Goal: Task Accomplishment & Management: Use online tool/utility

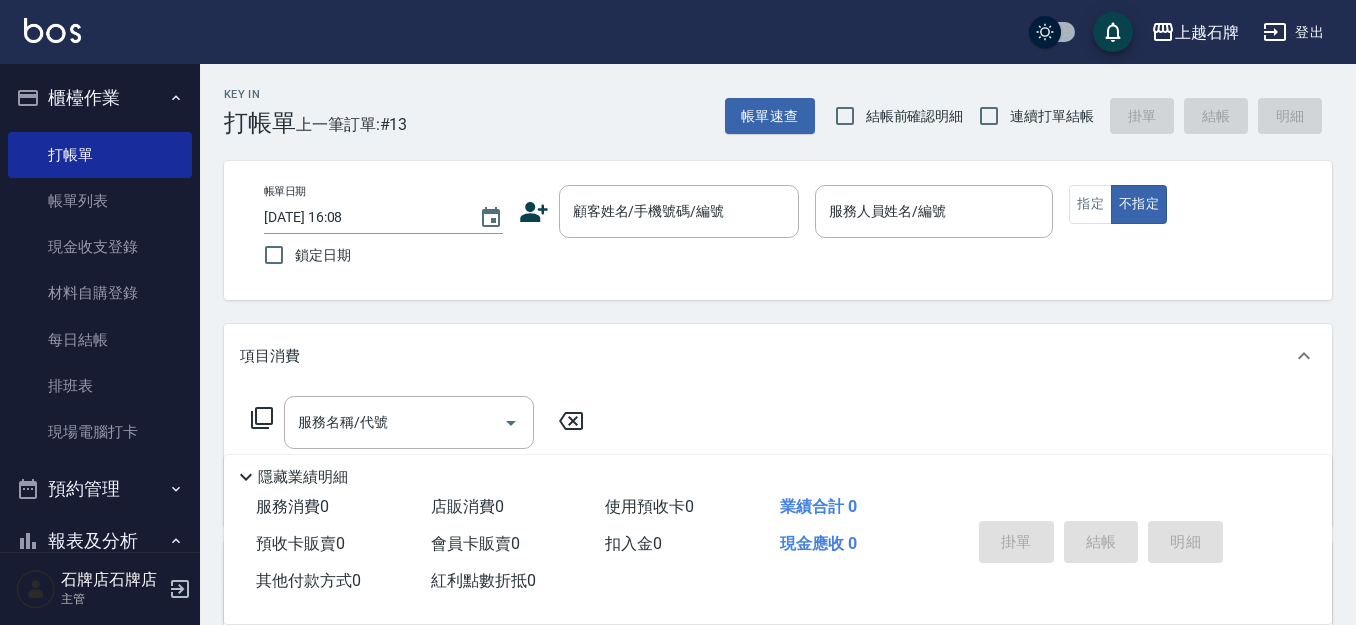
drag, startPoint x: 561, startPoint y: 106, endPoint x: 727, endPoint y: 139, distance: 169.2
click at [564, 106] on div "Key In 打帳單 上一筆訂單:#13 帳單速查 結帳前確認明細 連續打單結帳 掛單 結帳 明細" at bounding box center [766, 100] width 1132 height 73
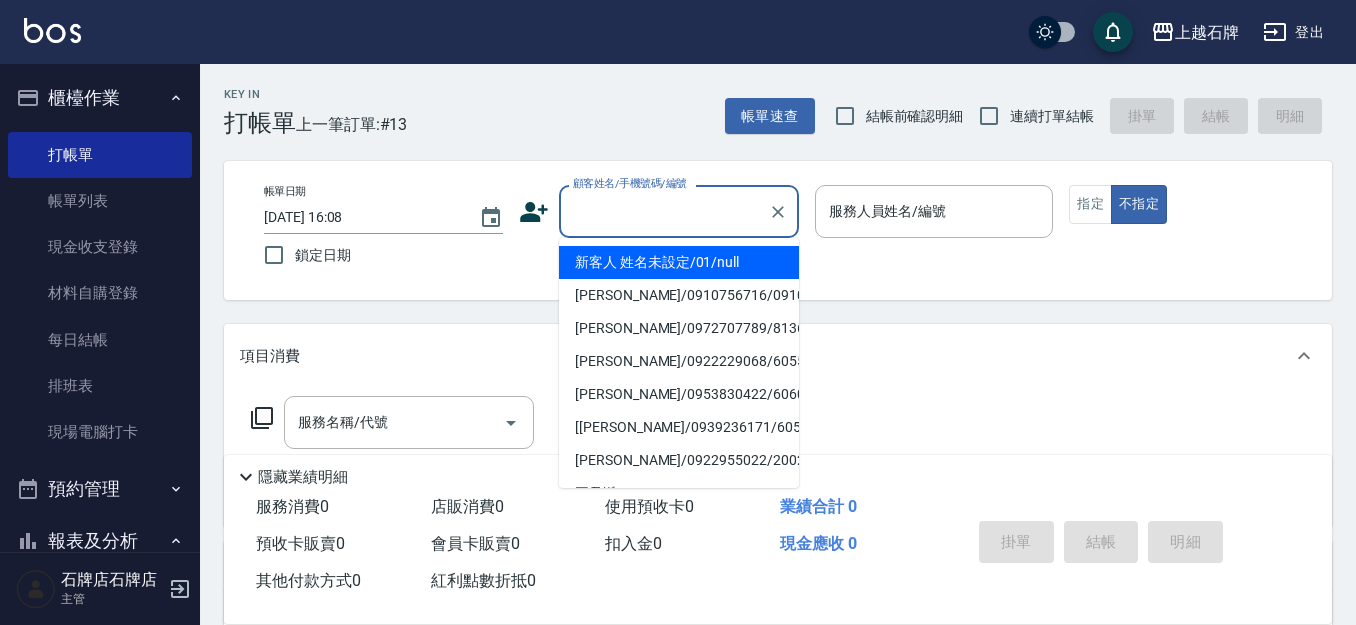
drag, startPoint x: 657, startPoint y: 200, endPoint x: 644, endPoint y: 204, distance: 13.6
click at [657, 199] on div "顧客姓名/手機號碼/編號 顧客姓名/手機號碼/編號" at bounding box center [679, 211] width 240 height 53
click at [726, 270] on li "新客人 姓名未設定/01/null" at bounding box center [679, 262] width 240 height 33
type input "1"
type input "新客人 姓名未設定/01/null"
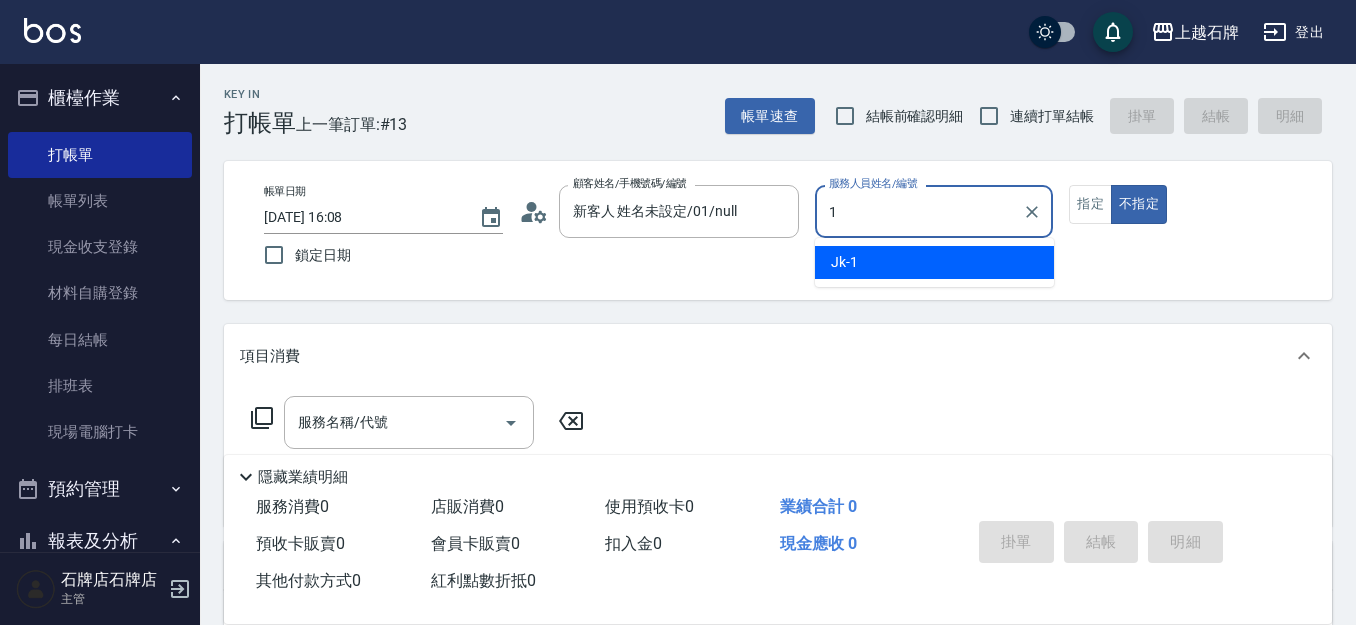
click at [877, 261] on div "Jk -1" at bounding box center [934, 262] width 239 height 33
type input "Jk-1"
click at [1093, 200] on button "指定" at bounding box center [1090, 204] width 43 height 39
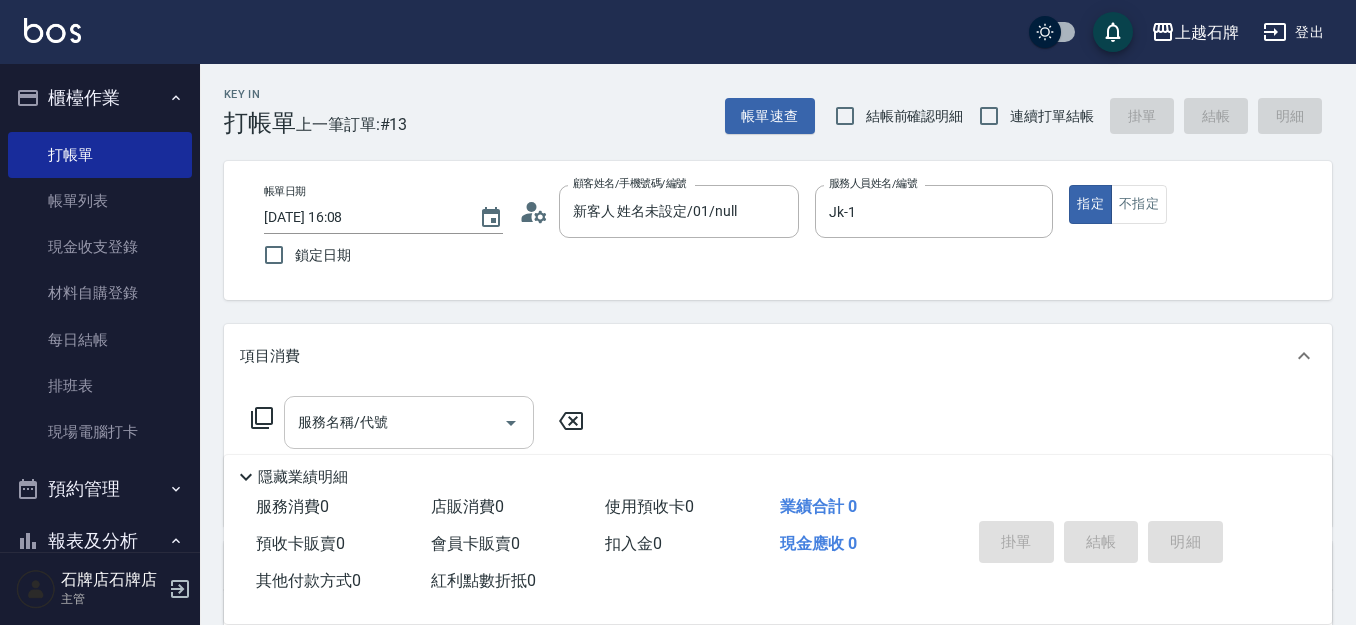
click at [388, 409] on input "服務名稱/代號" at bounding box center [394, 422] width 202 height 35
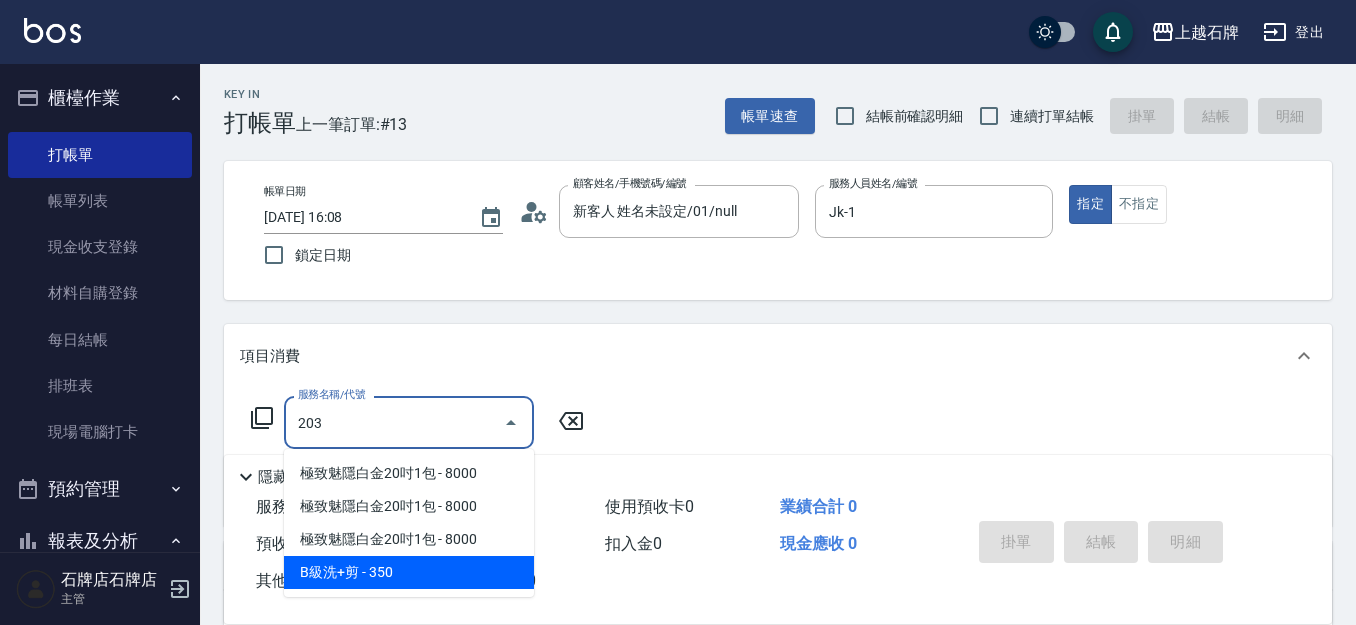
click at [472, 569] on span "B級洗+剪 - 350" at bounding box center [409, 572] width 250 height 33
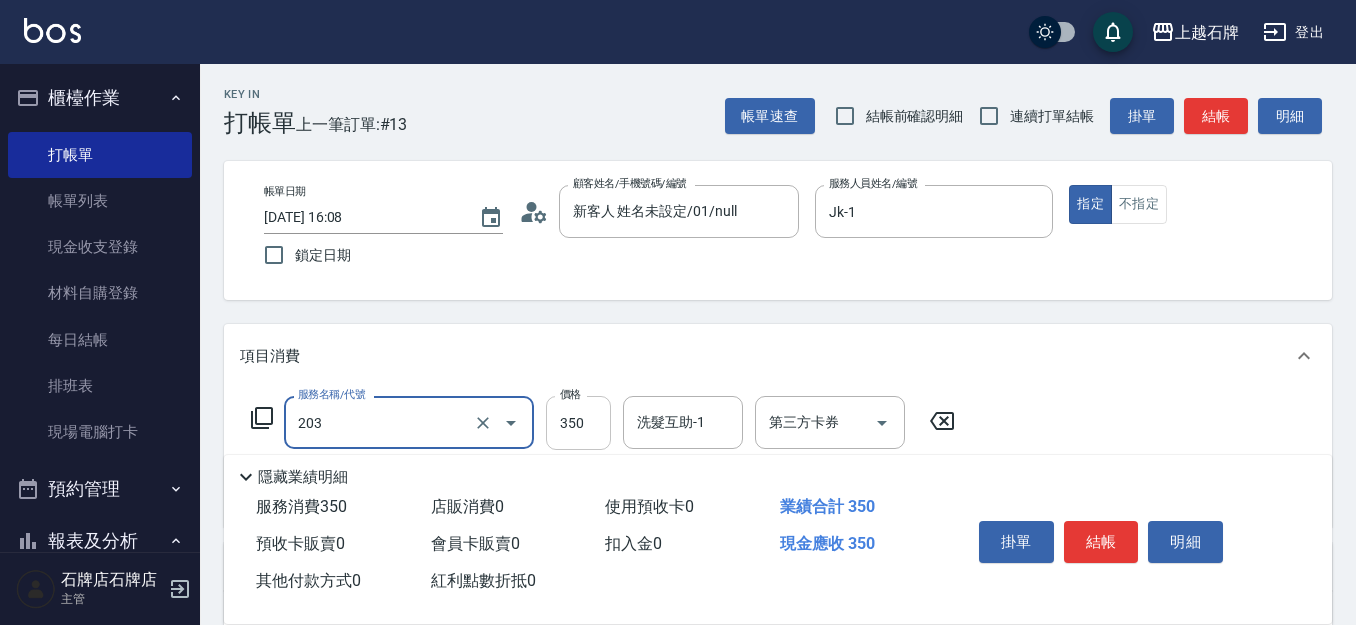
type input "B級洗+剪(203)"
click at [589, 424] on input "350" at bounding box center [578, 423] width 65 height 54
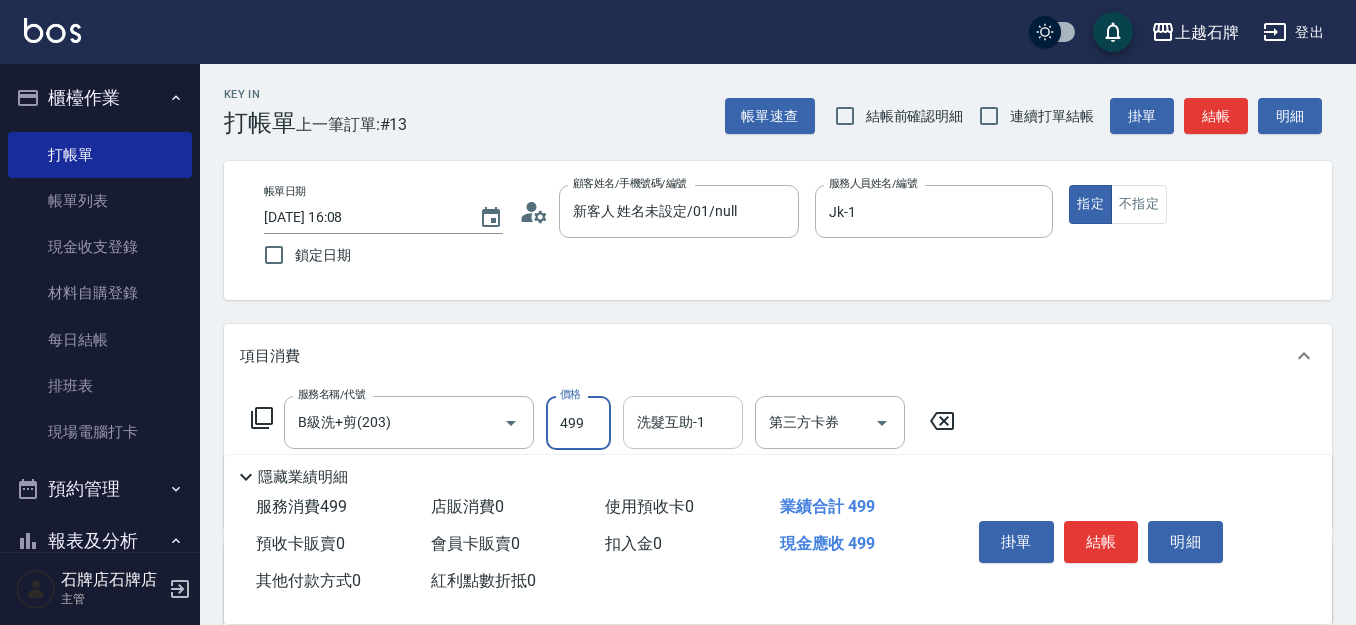
type input "499"
drag, startPoint x: 669, startPoint y: 421, endPoint x: 764, endPoint y: 454, distance: 100.5
click at [696, 434] on input "洗髮互助-1" at bounding box center [683, 422] width 102 height 35
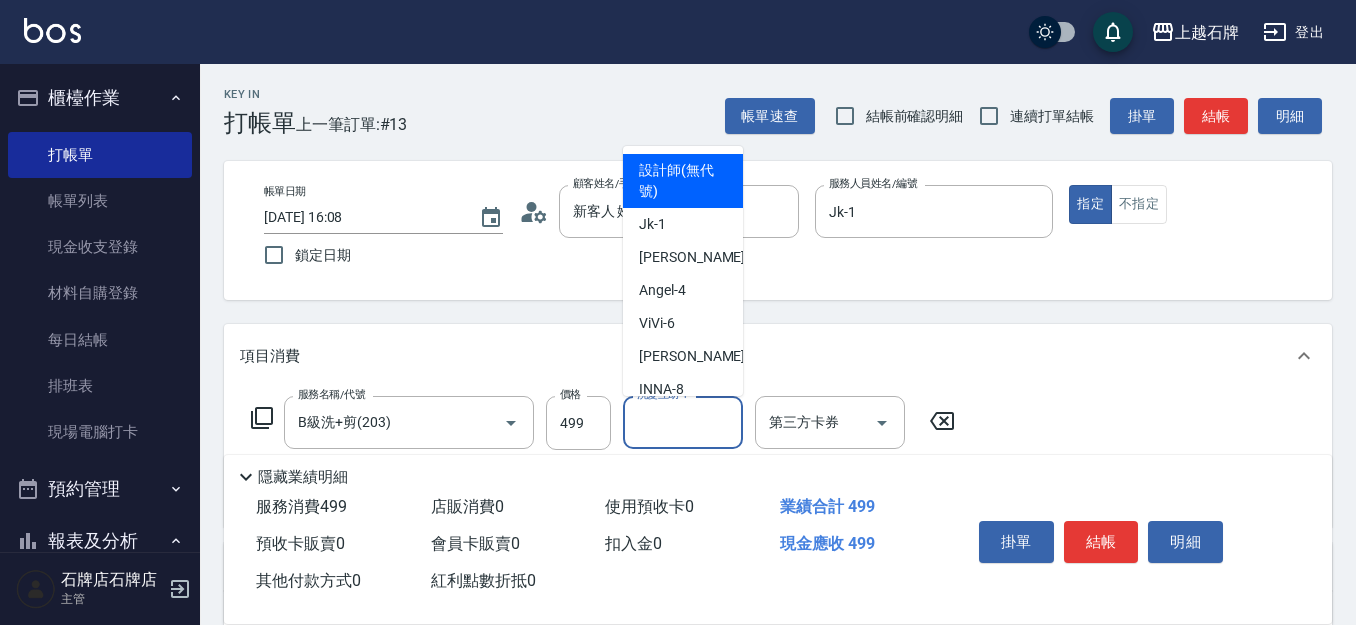
click at [1099, 537] on button "結帳" at bounding box center [1101, 542] width 75 height 42
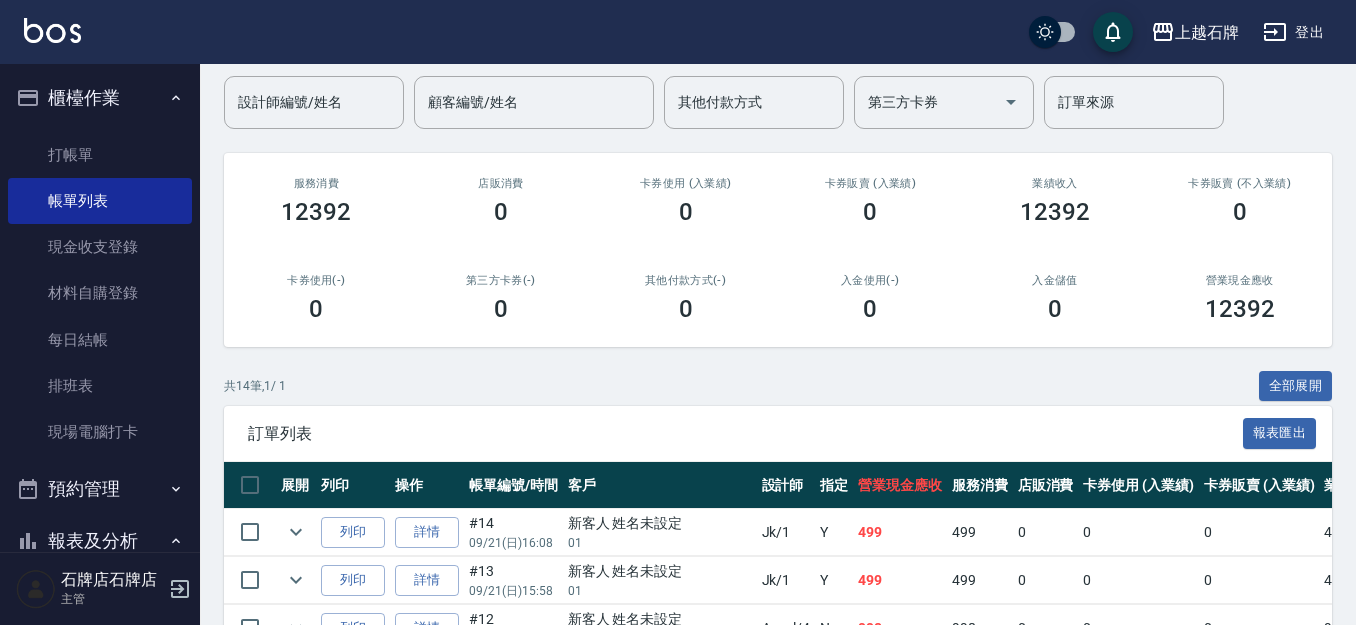
scroll to position [200, 0]
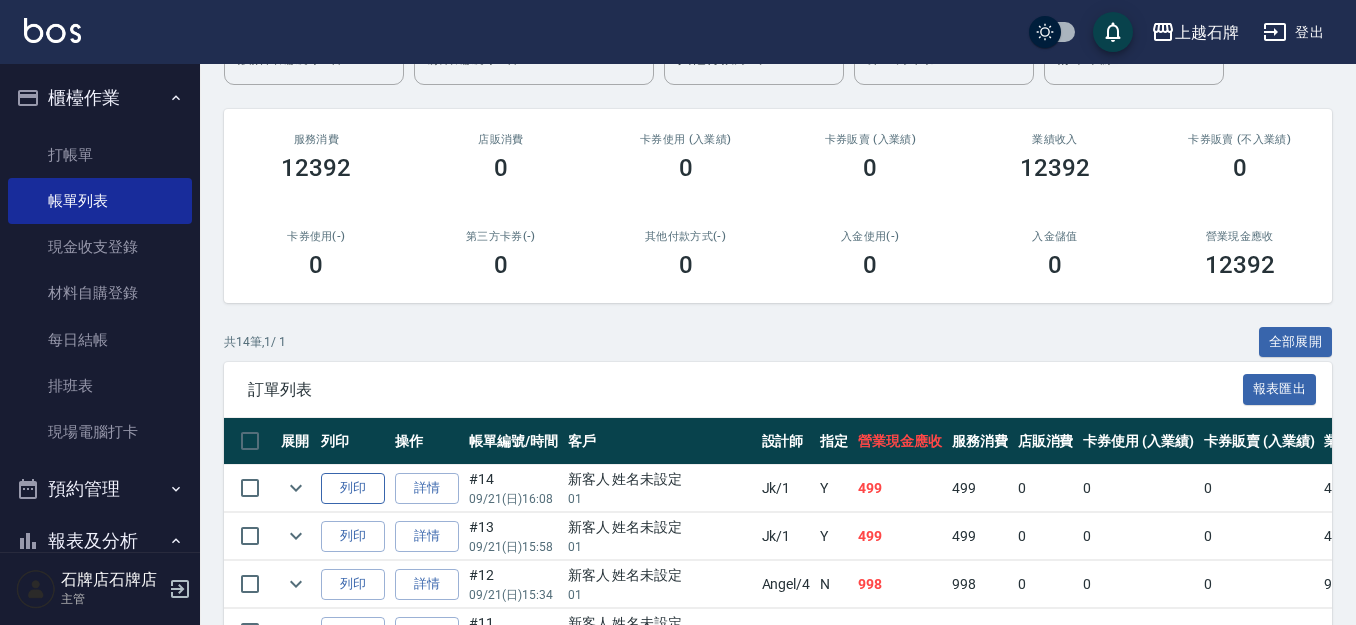
click at [359, 474] on button "列印" at bounding box center [353, 488] width 64 height 31
click at [135, 147] on link "打帳單" at bounding box center [100, 155] width 184 height 46
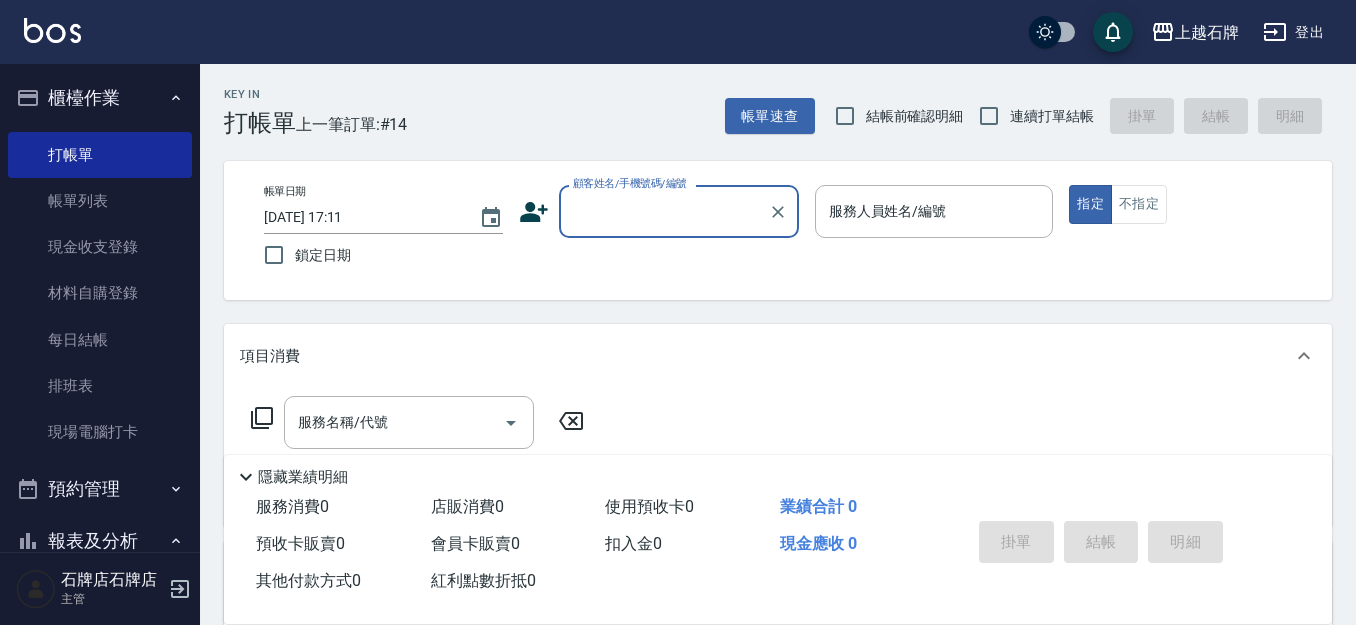
click at [697, 215] on input "顧客姓名/手機號碼/編號" at bounding box center [664, 211] width 192 height 35
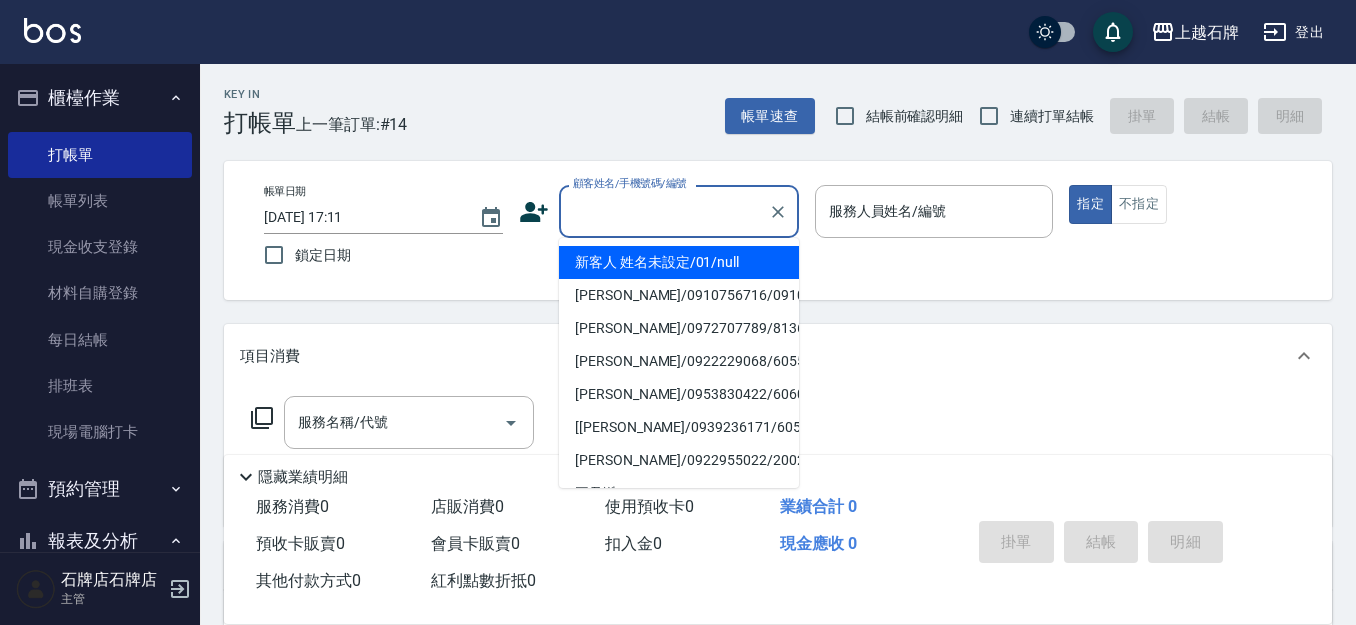
click at [720, 262] on li "新客人 姓名未設定/01/null" at bounding box center [679, 262] width 240 height 33
type input "新客人 姓名未設定/01/null"
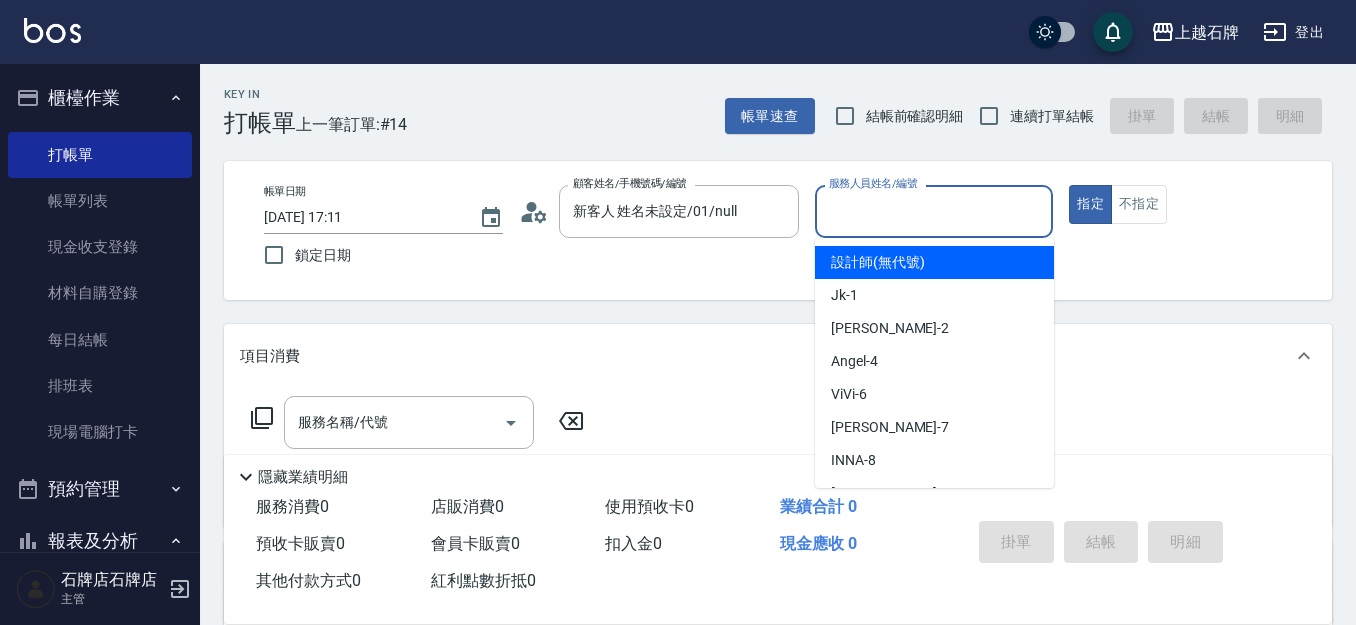
click at [908, 221] on input "服務人員姓名/編號" at bounding box center [934, 211] width 221 height 35
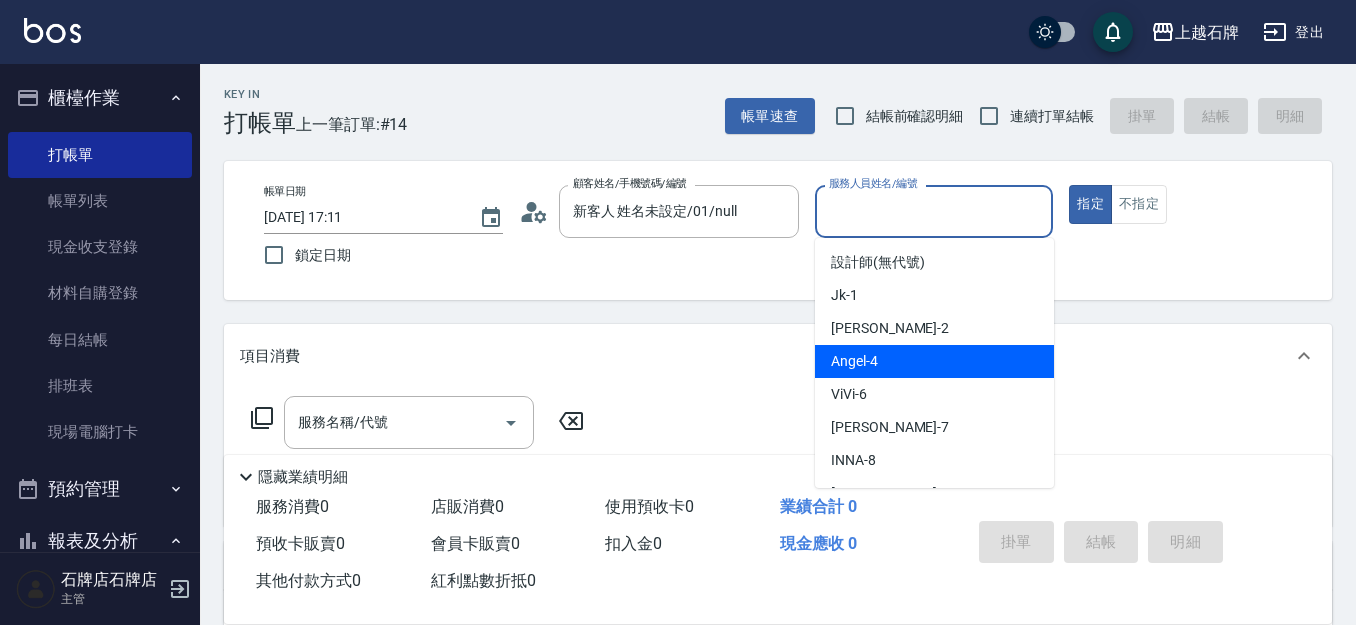
click at [958, 358] on div "[PERSON_NAME] -4" at bounding box center [934, 361] width 239 height 33
type input "[PERSON_NAME]-4"
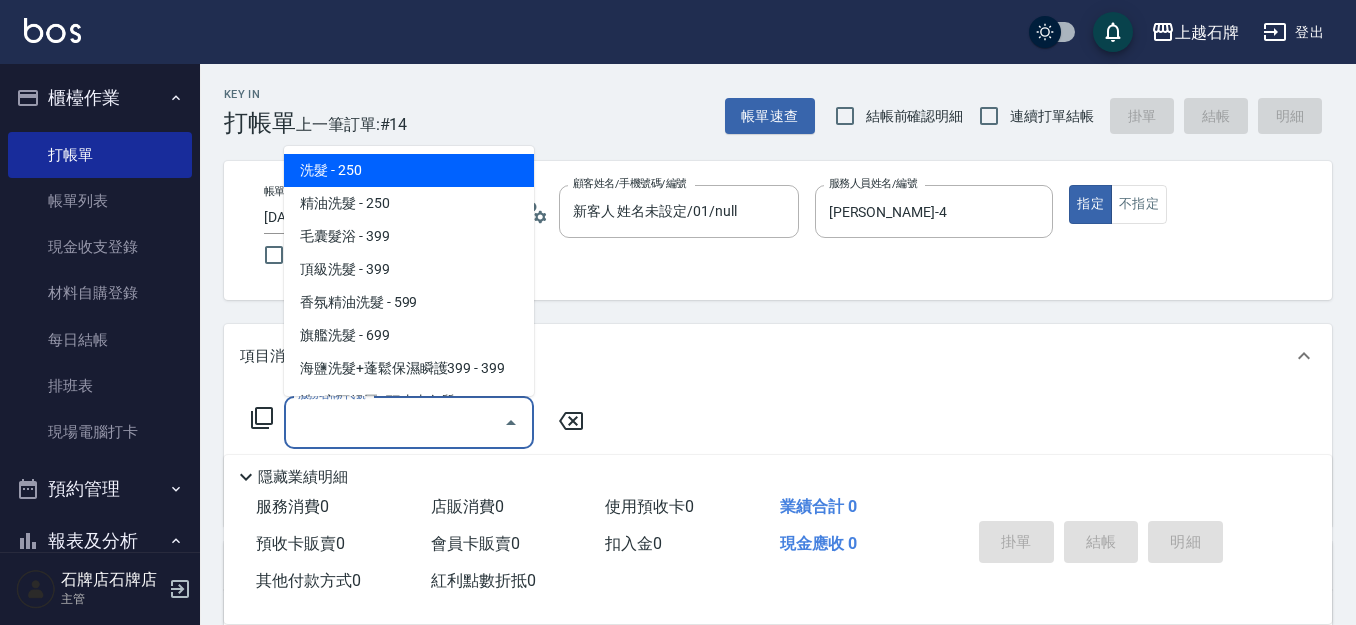
click at [462, 426] on input "服務名稱/代號" at bounding box center [394, 422] width 202 height 35
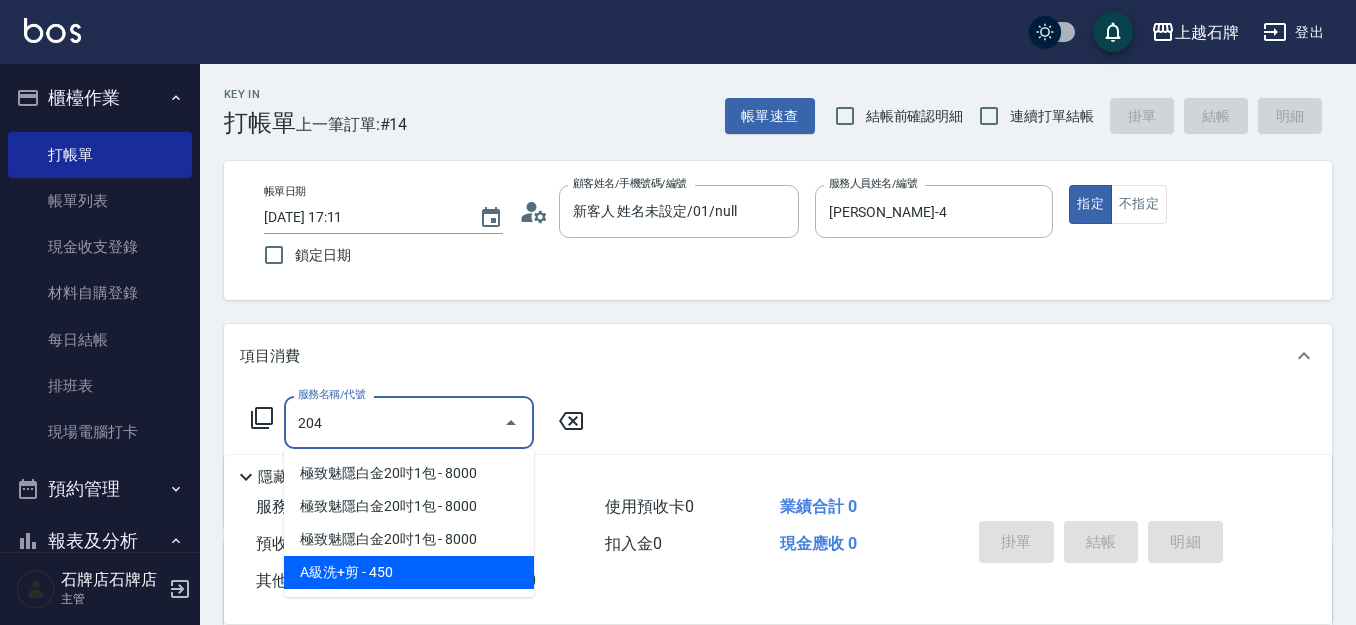
click at [475, 570] on span "A級洗+剪 - 450" at bounding box center [409, 572] width 250 height 33
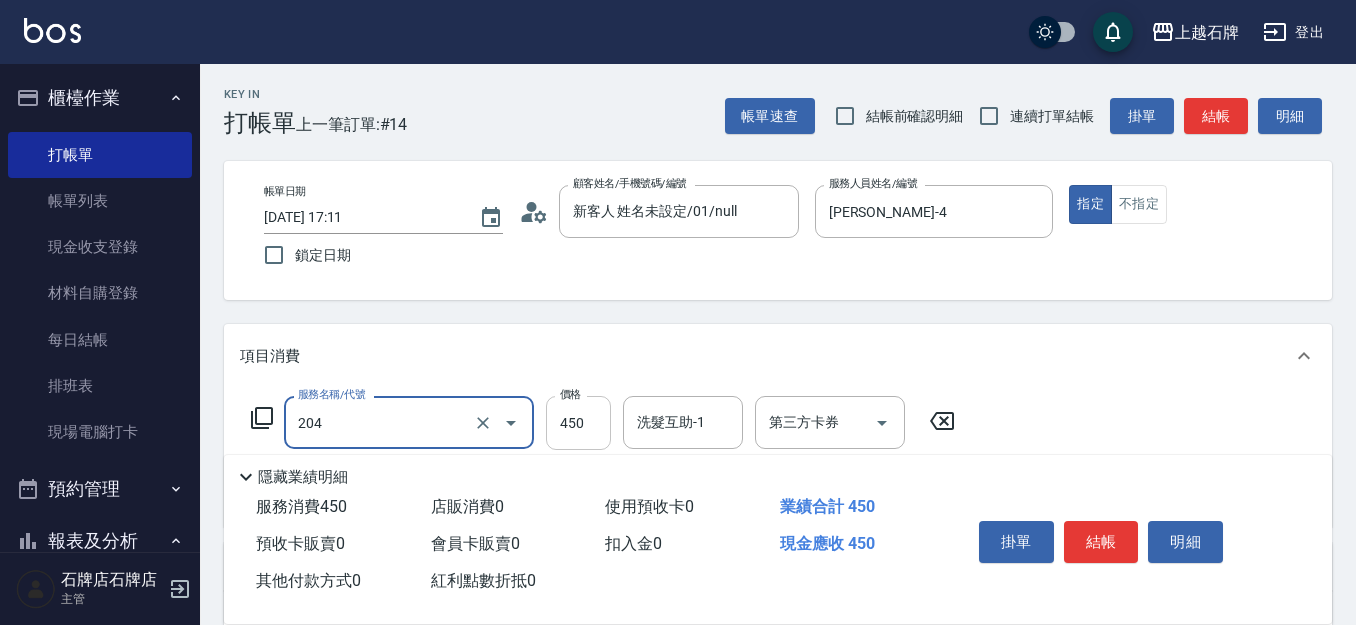
type input "A級洗+剪(204)"
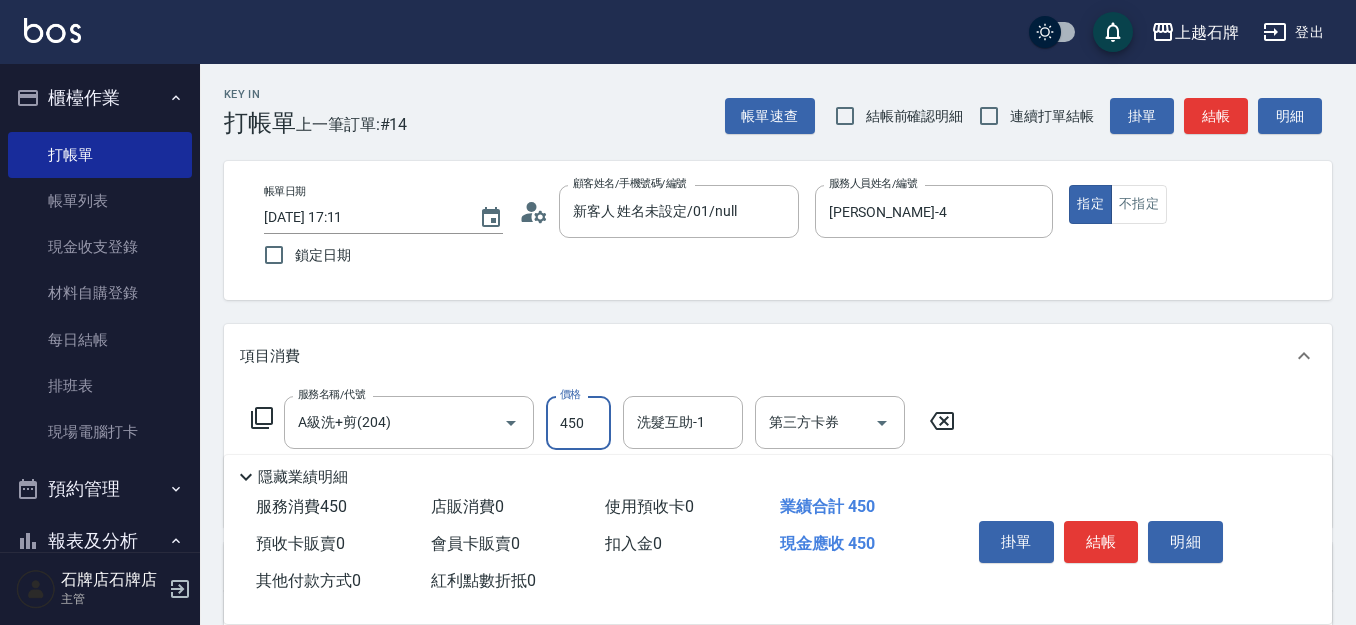
click at [599, 431] on input "450" at bounding box center [578, 423] width 65 height 54
click at [587, 418] on input "7450" at bounding box center [578, 423] width 65 height 54
click at [590, 415] on input "7450" at bounding box center [578, 423] width 65 height 54
click at [577, 432] on input "7450" at bounding box center [578, 423] width 65 height 54
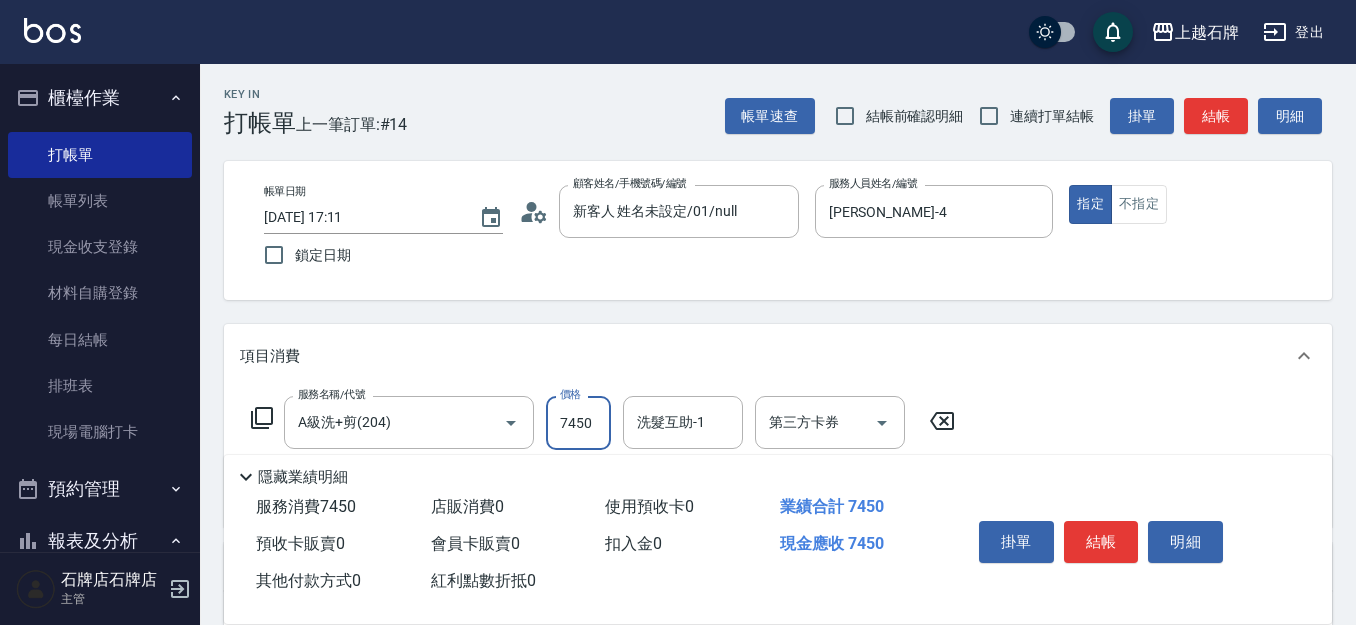
click at [577, 432] on input "7450" at bounding box center [578, 423] width 65 height 54
type input "750"
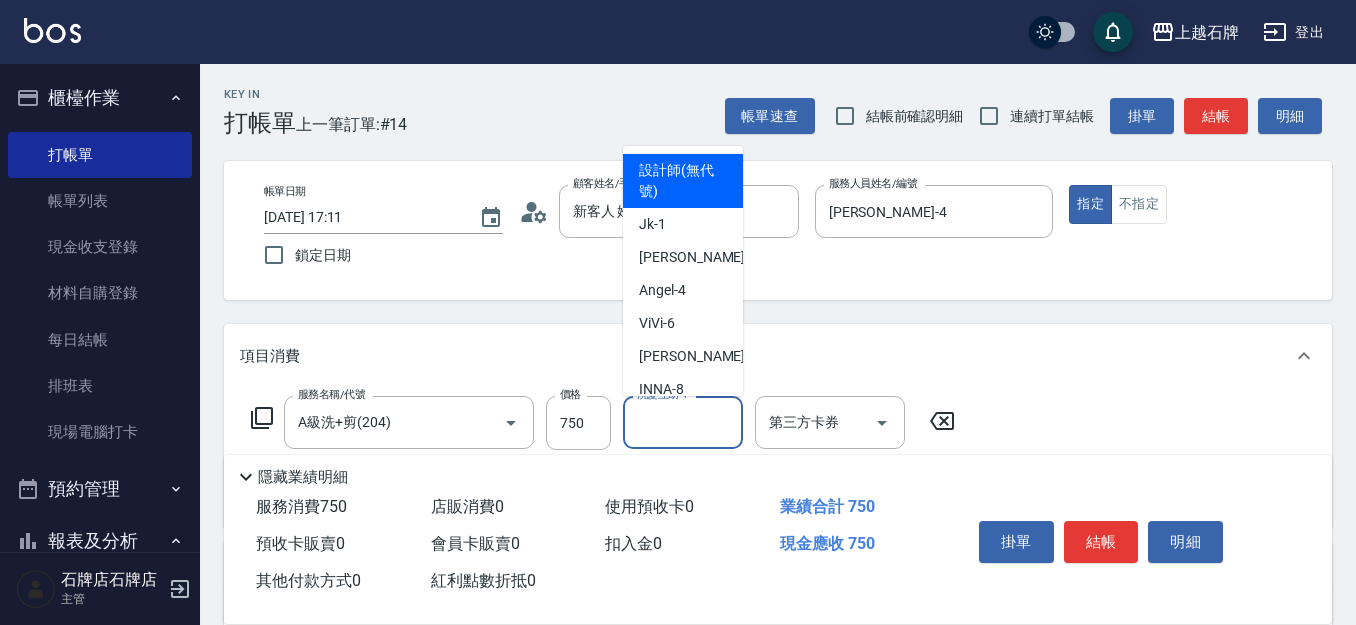
click at [675, 428] on input "洗髮互助-1" at bounding box center [683, 422] width 102 height 35
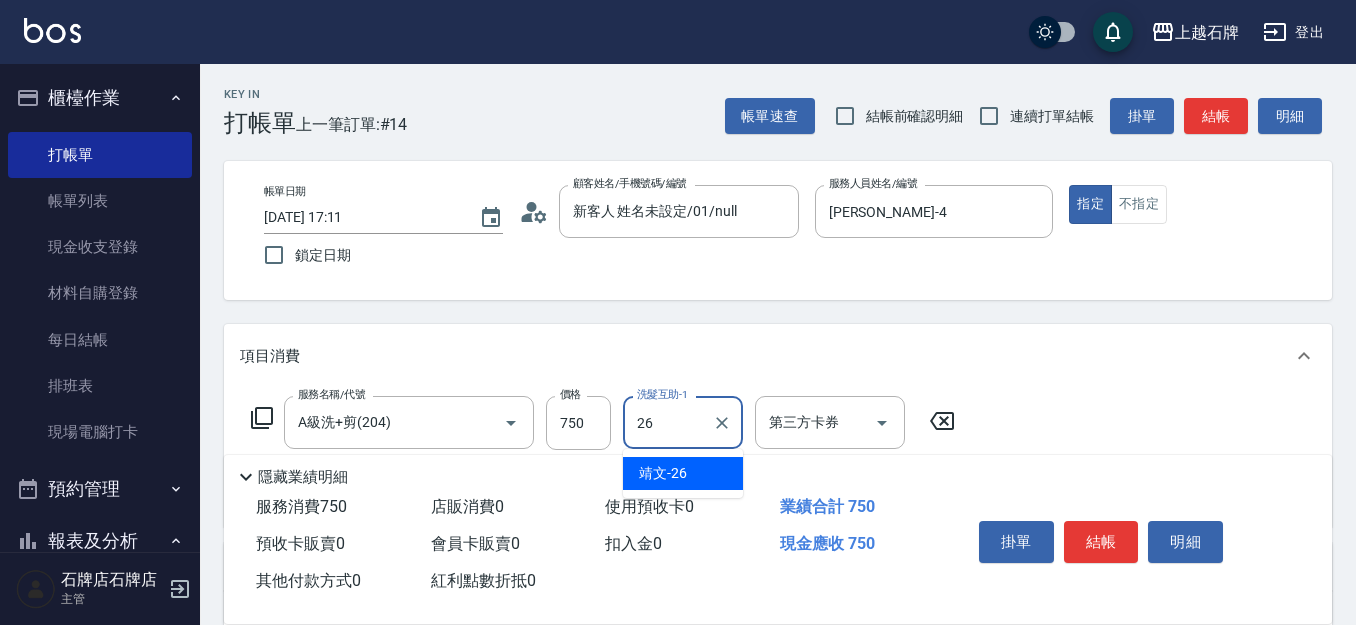
click at [703, 471] on div "靖文 -26" at bounding box center [683, 473] width 120 height 33
type input "靖文-26"
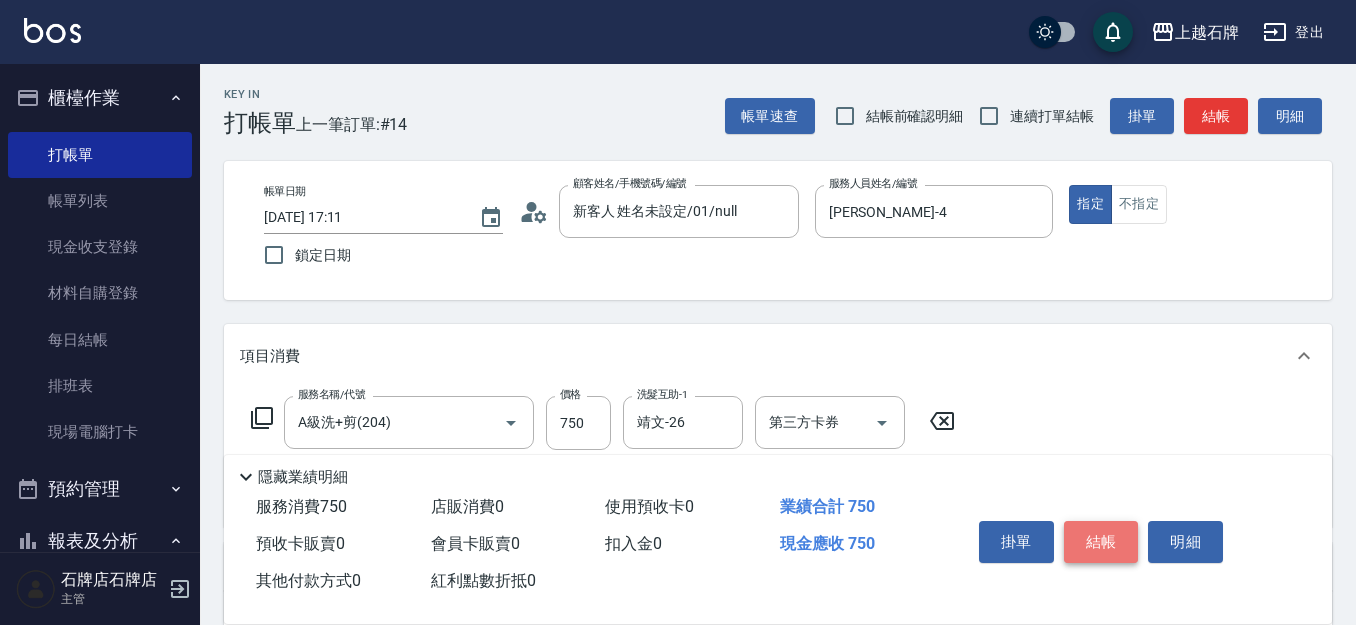
click at [1118, 531] on button "結帳" at bounding box center [1101, 542] width 75 height 42
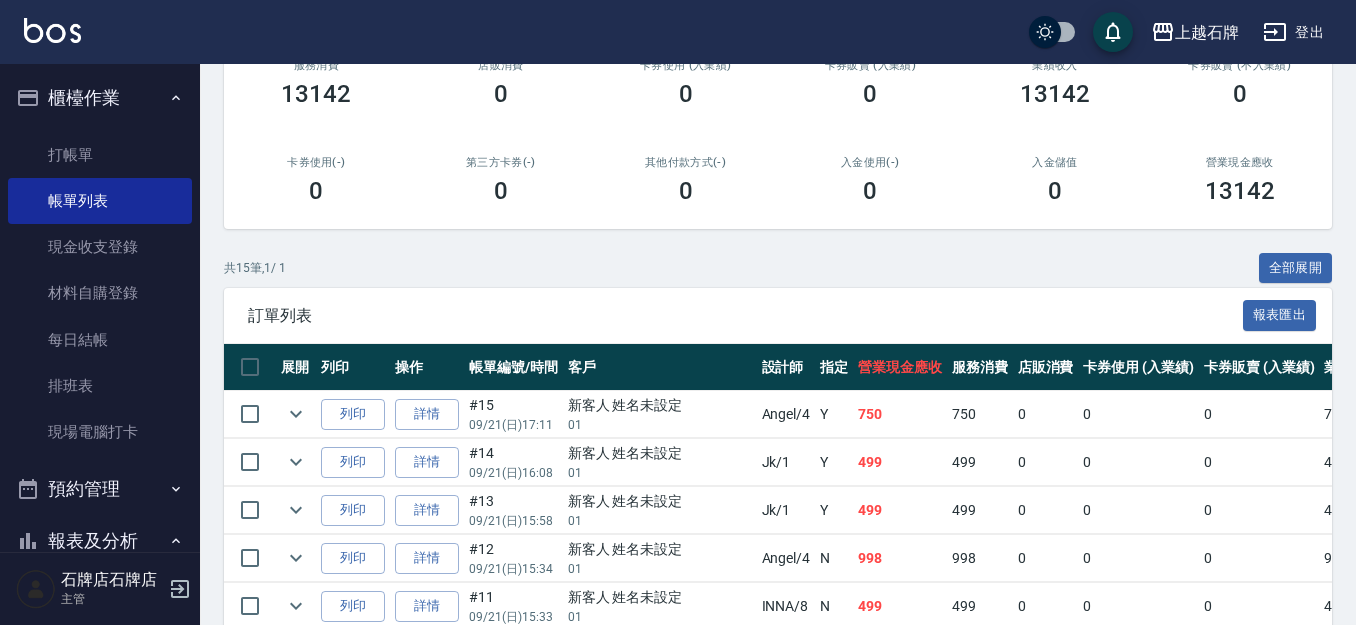
scroll to position [300, 0]
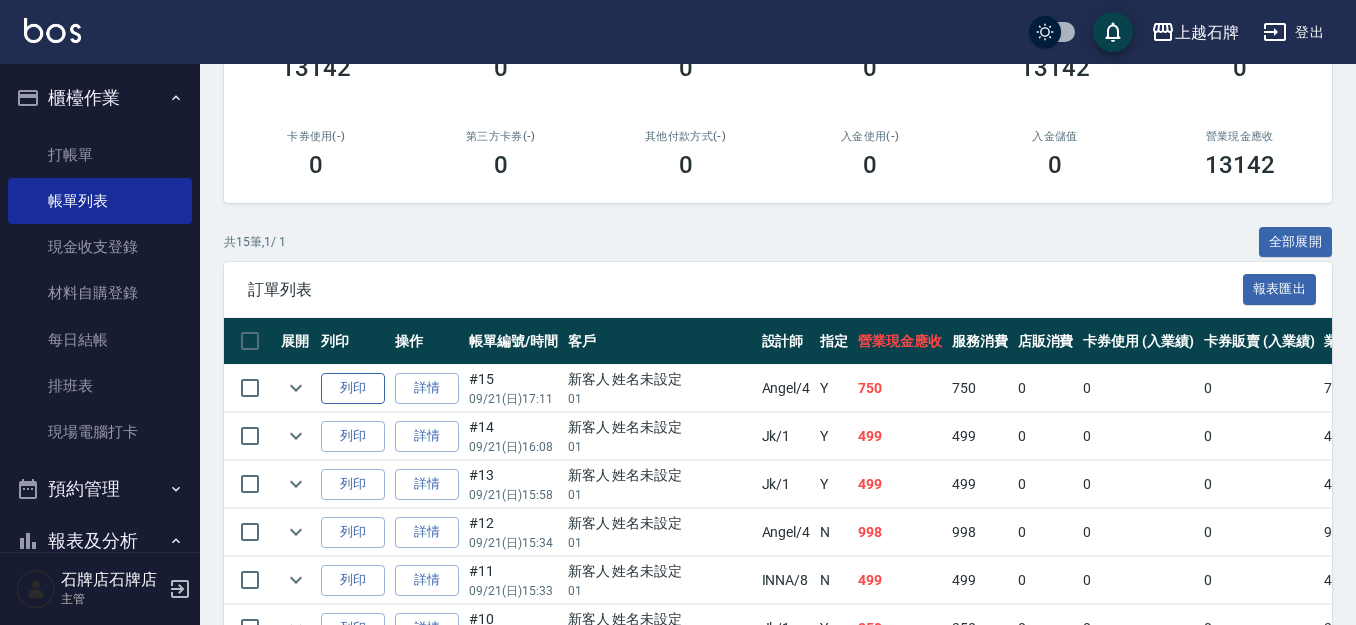
click at [340, 394] on button "列印" at bounding box center [353, 388] width 64 height 31
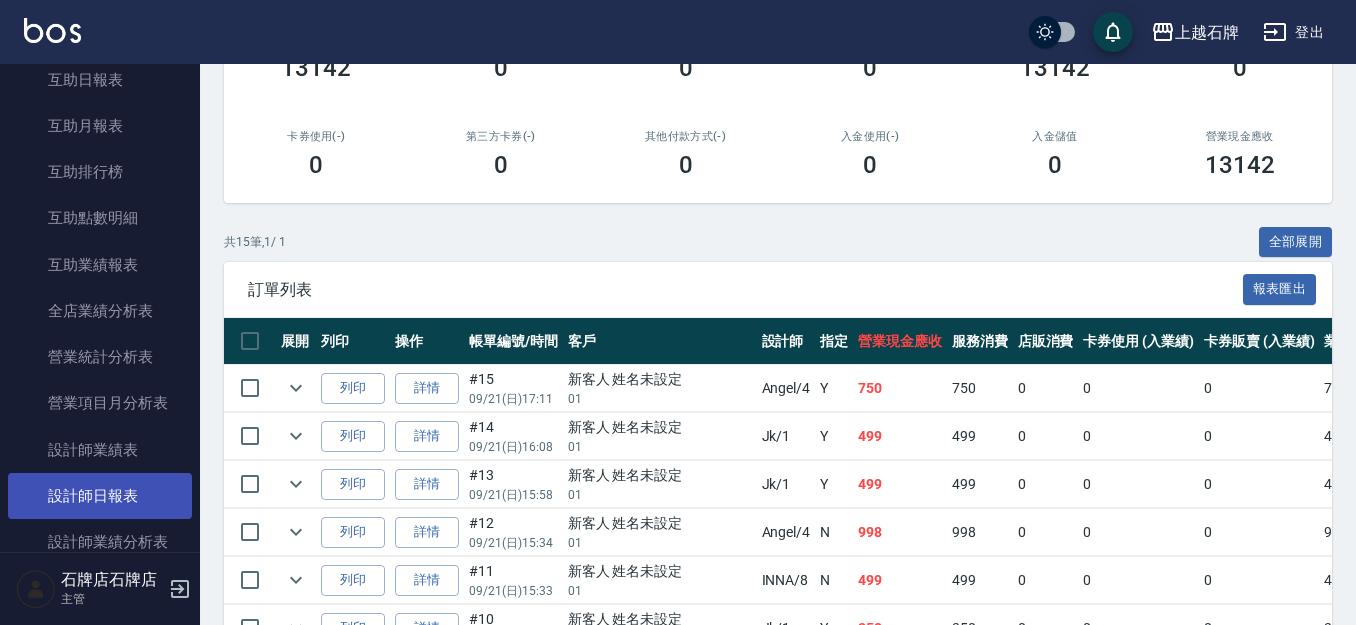
scroll to position [900, 0]
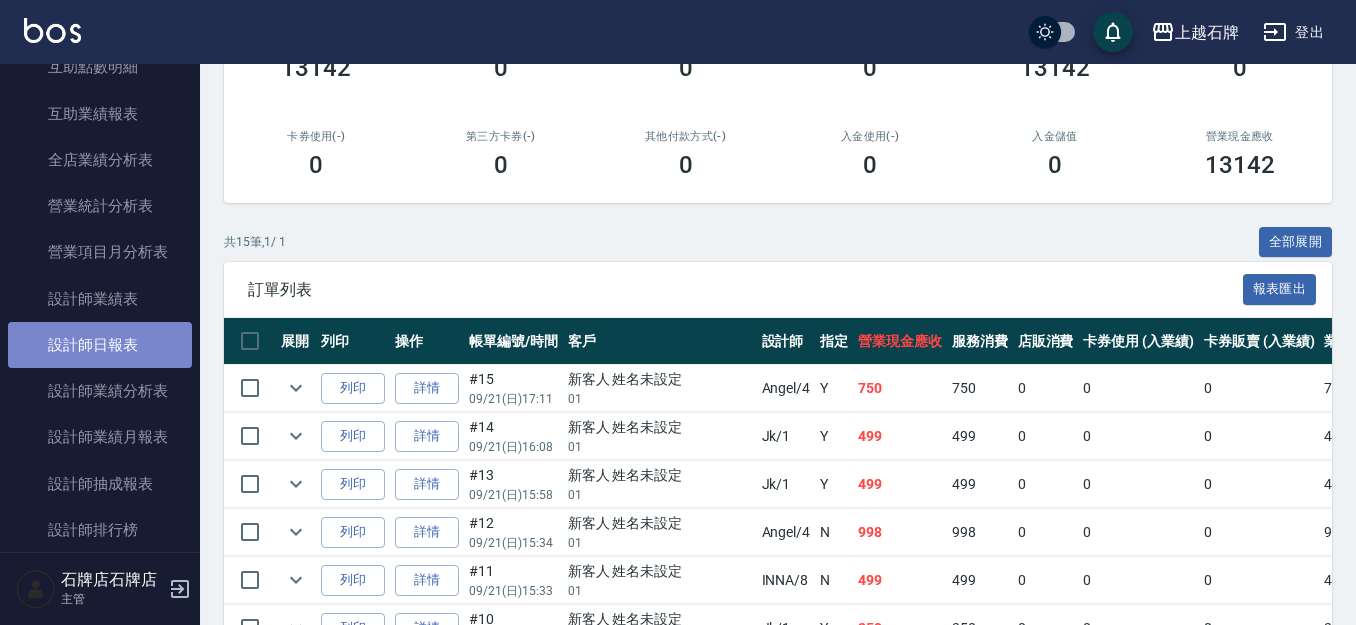
click at [133, 344] on link "設計師日報表" at bounding box center [100, 345] width 184 height 46
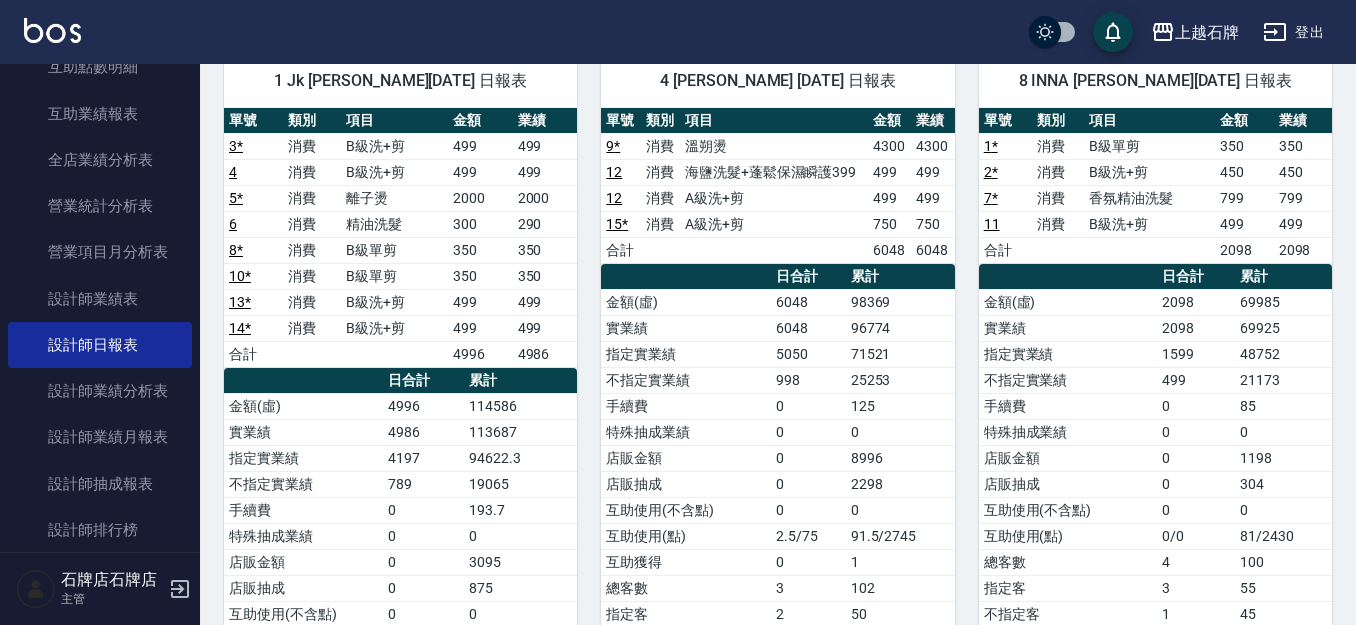
scroll to position [100, 0]
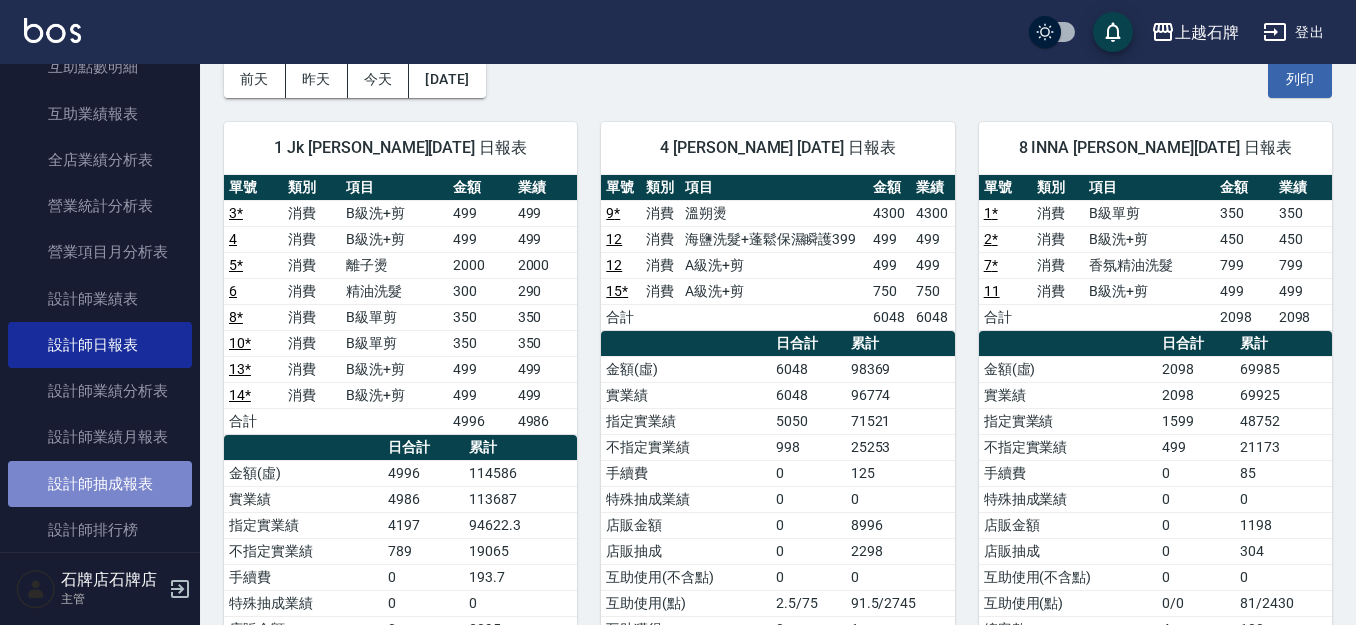
click at [104, 485] on link "設計師抽成報表" at bounding box center [100, 484] width 184 height 46
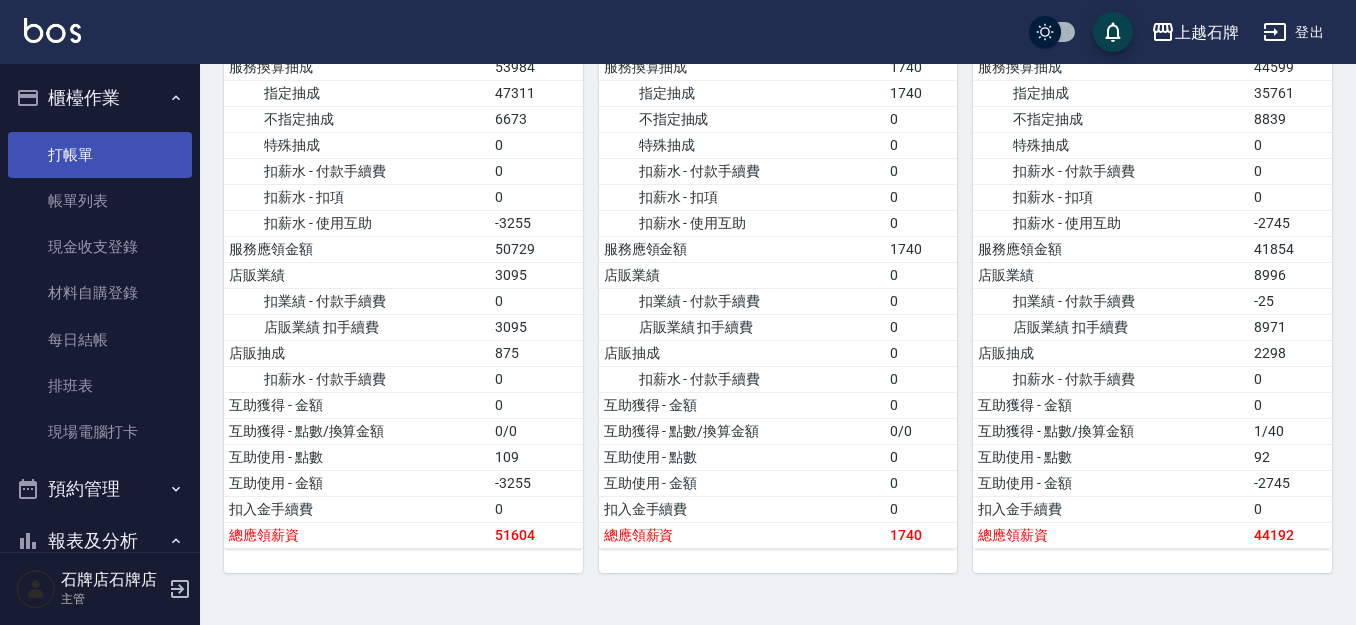
drag, startPoint x: 129, startPoint y: 139, endPoint x: 180, endPoint y: 132, distance: 51.5
click at [131, 139] on link "打帳單" at bounding box center [100, 155] width 184 height 46
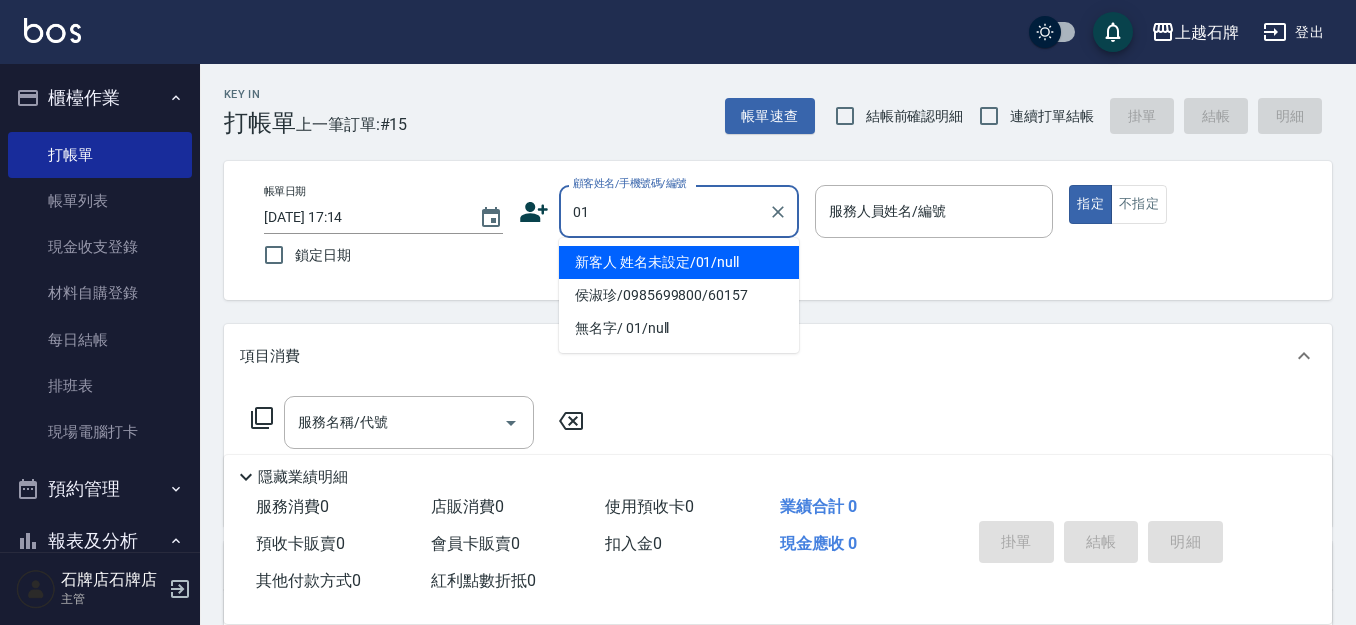
type input "新客人 姓名未設定/01/null"
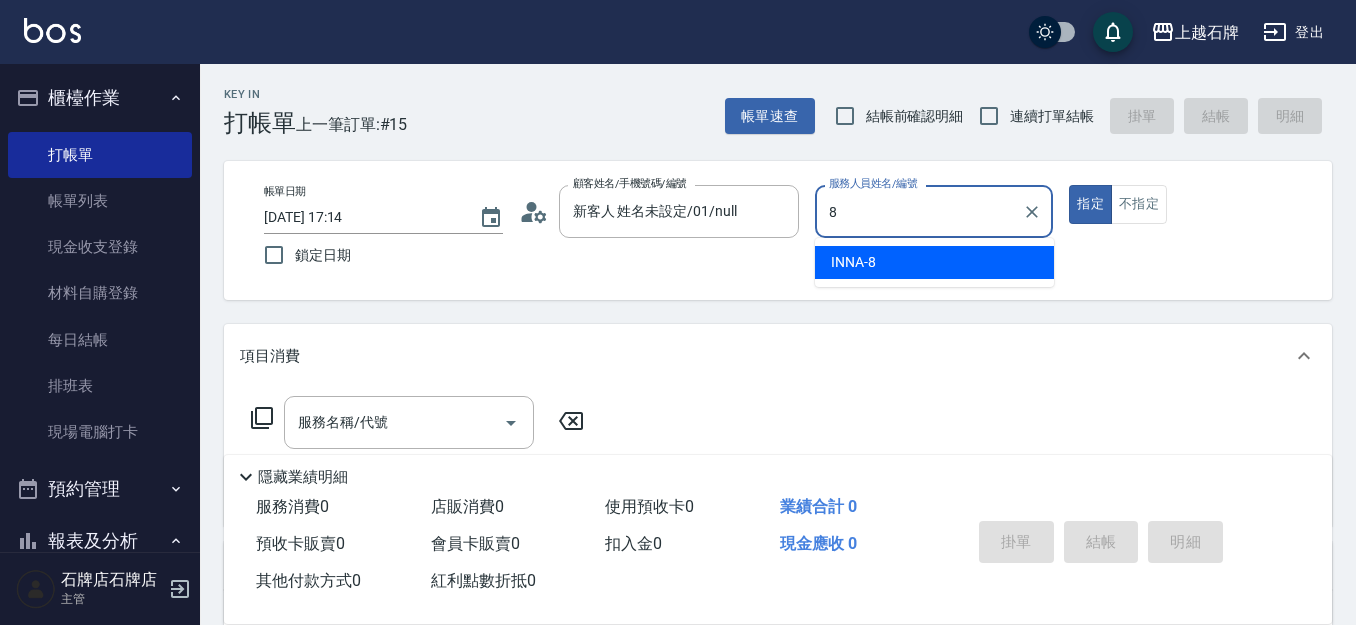
type input "INNA-8"
type button "true"
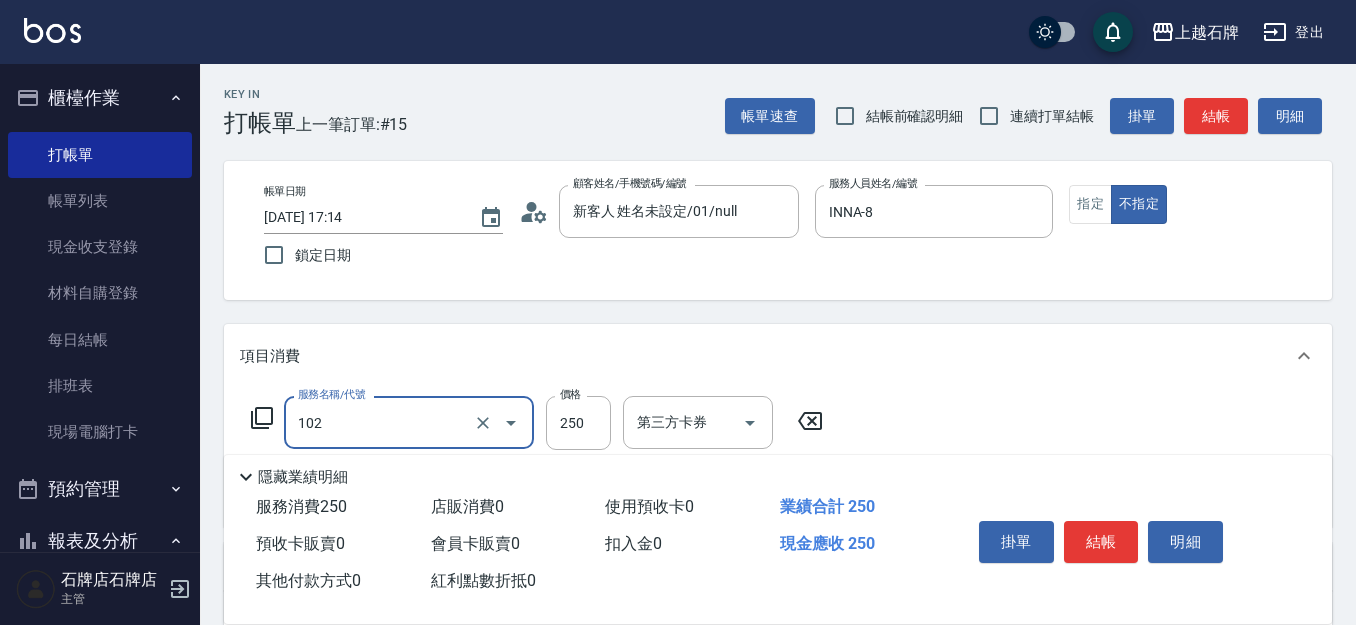
type input "精油洗髮(102)"
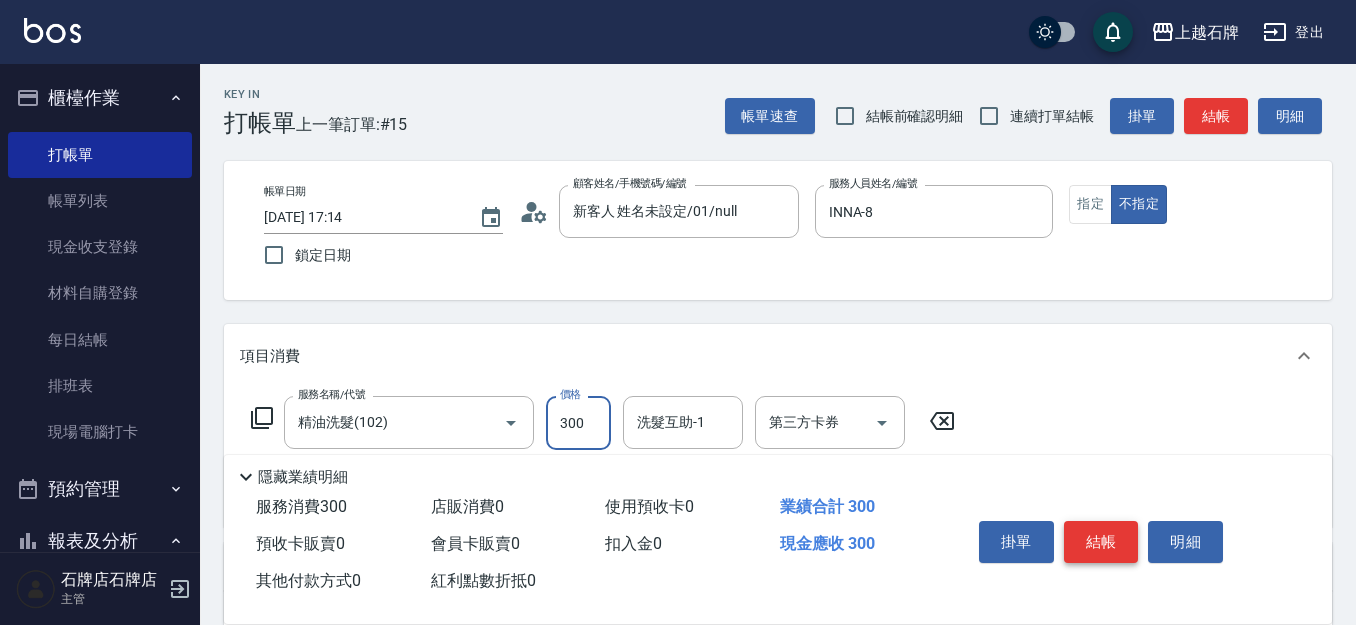
type input "300"
click at [1128, 538] on button "結帳" at bounding box center [1101, 542] width 75 height 42
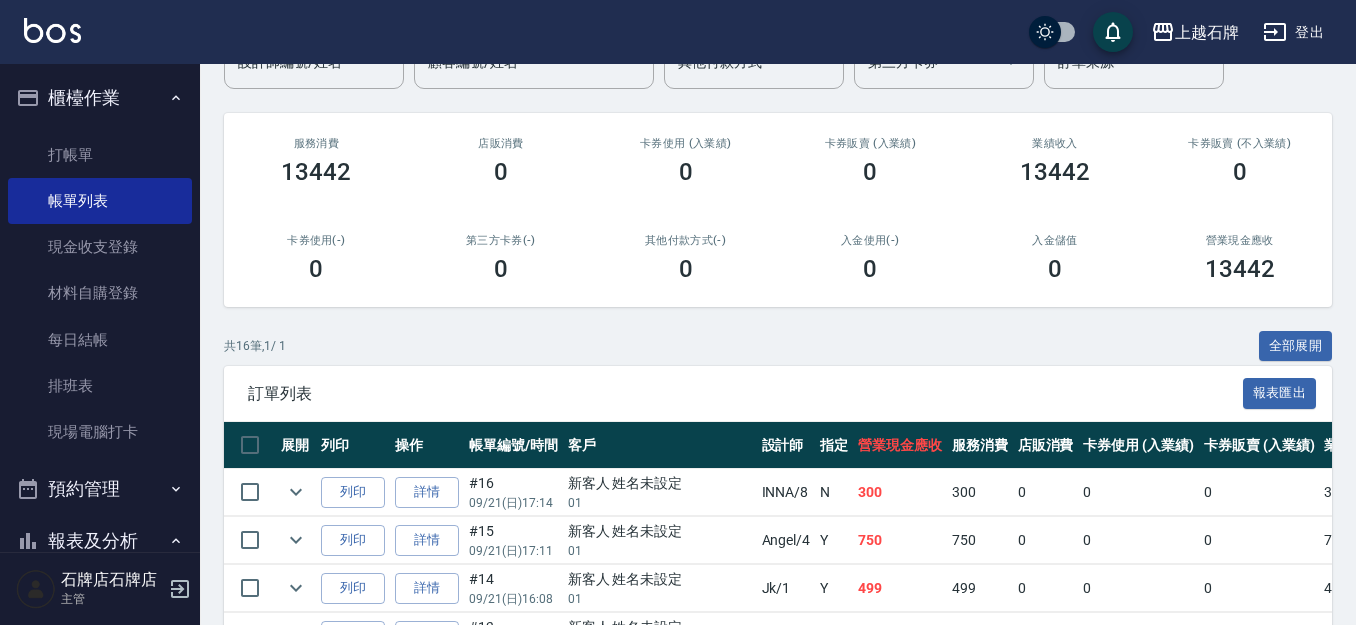
scroll to position [200, 0]
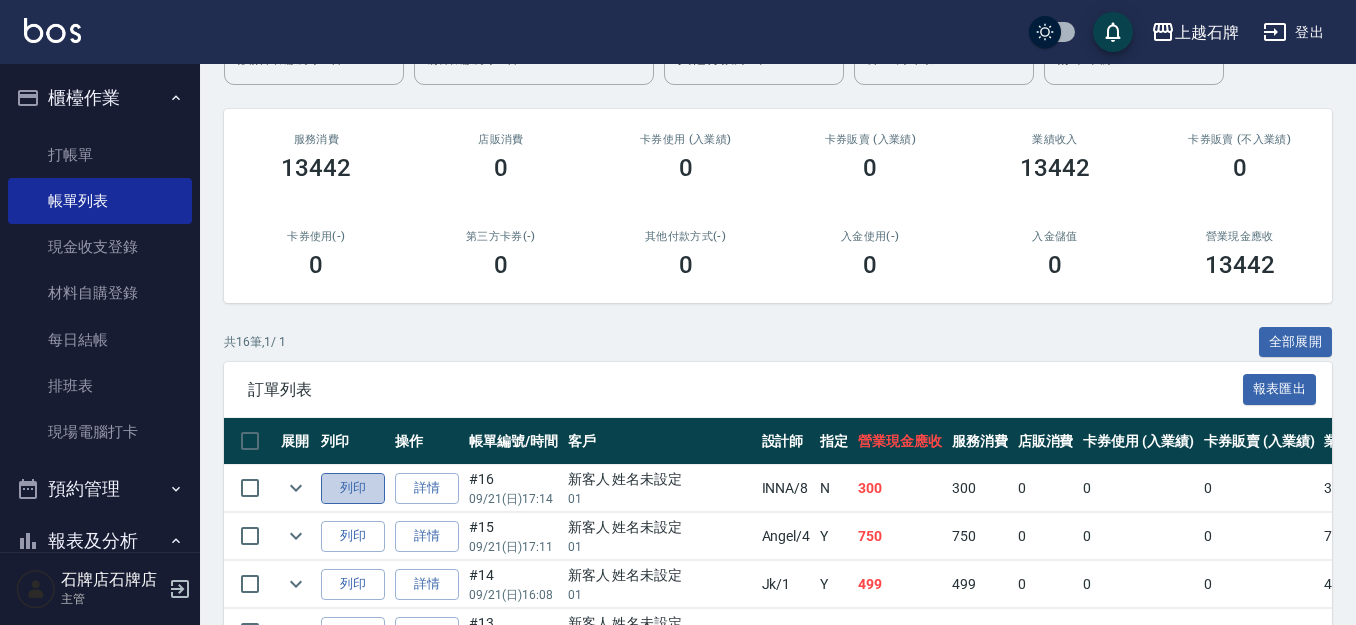
click at [373, 483] on button "列印" at bounding box center [353, 488] width 64 height 31
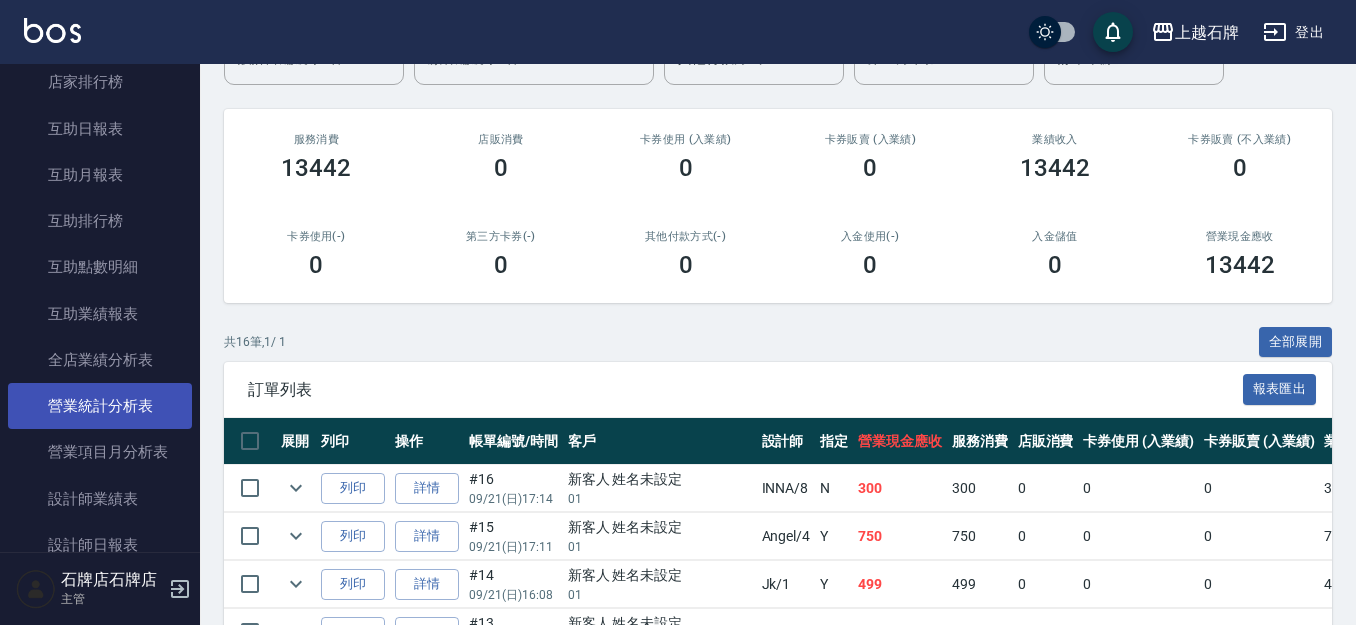
scroll to position [800, 0]
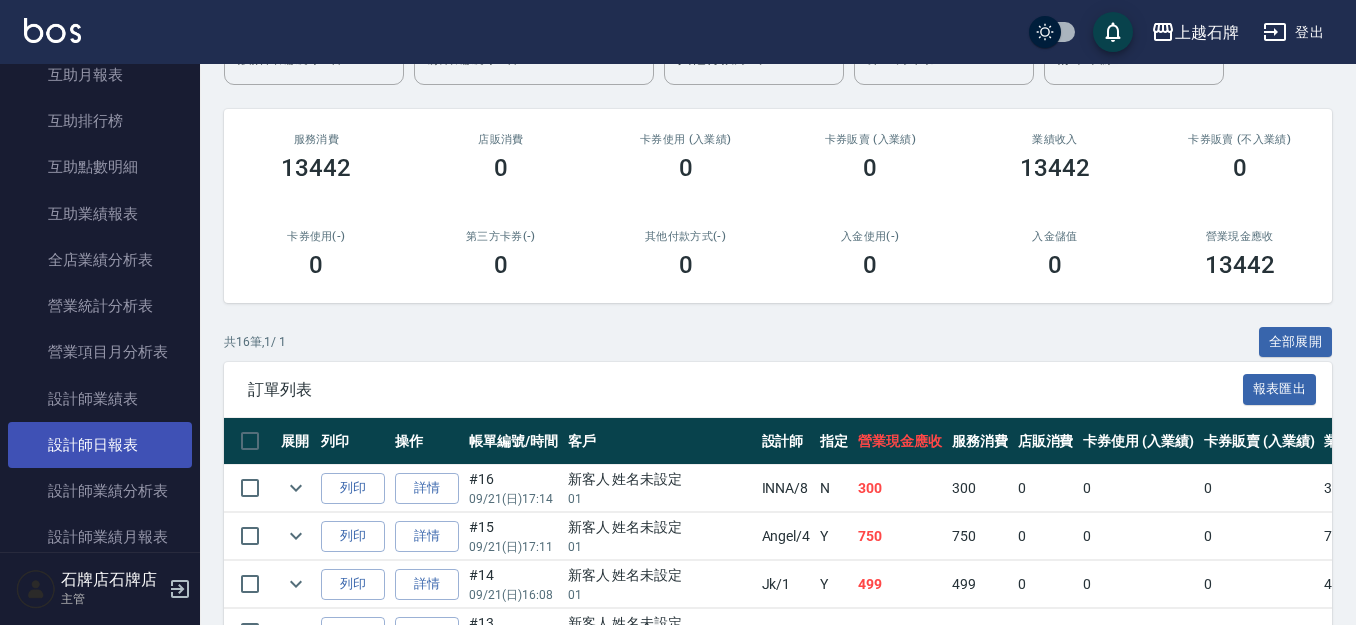
click at [114, 457] on link "設計師日報表" at bounding box center [100, 445] width 184 height 46
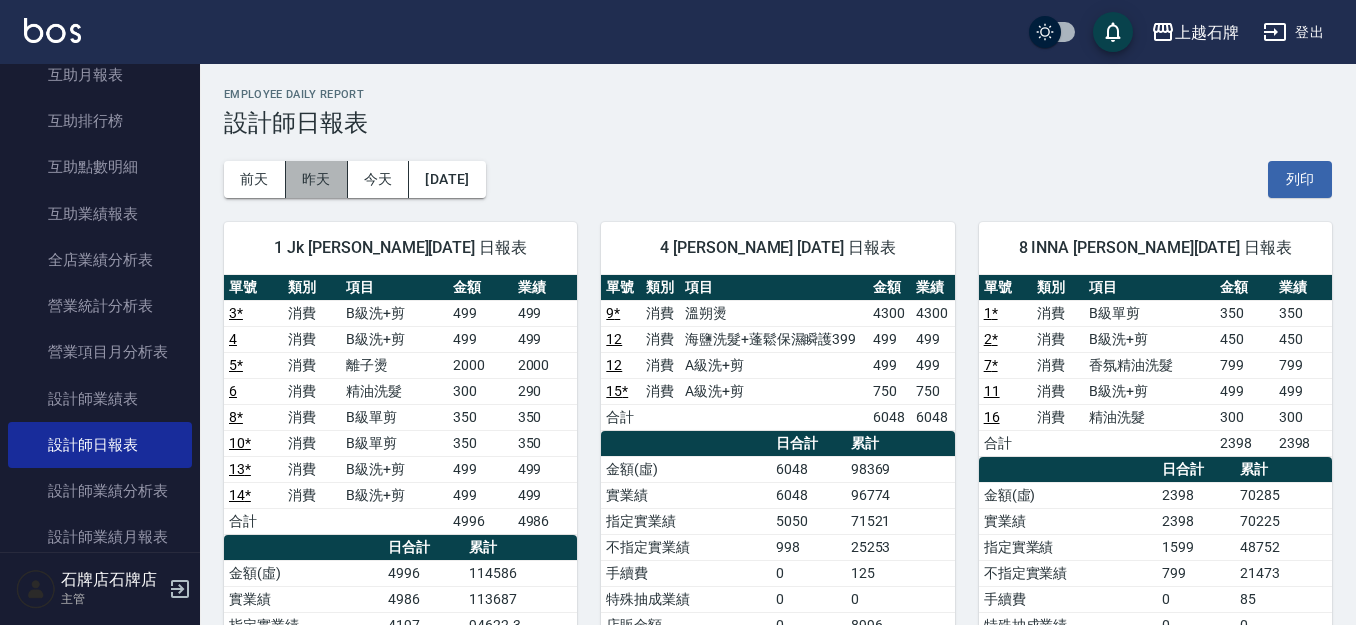
click at [326, 175] on button "昨天" at bounding box center [317, 179] width 62 height 37
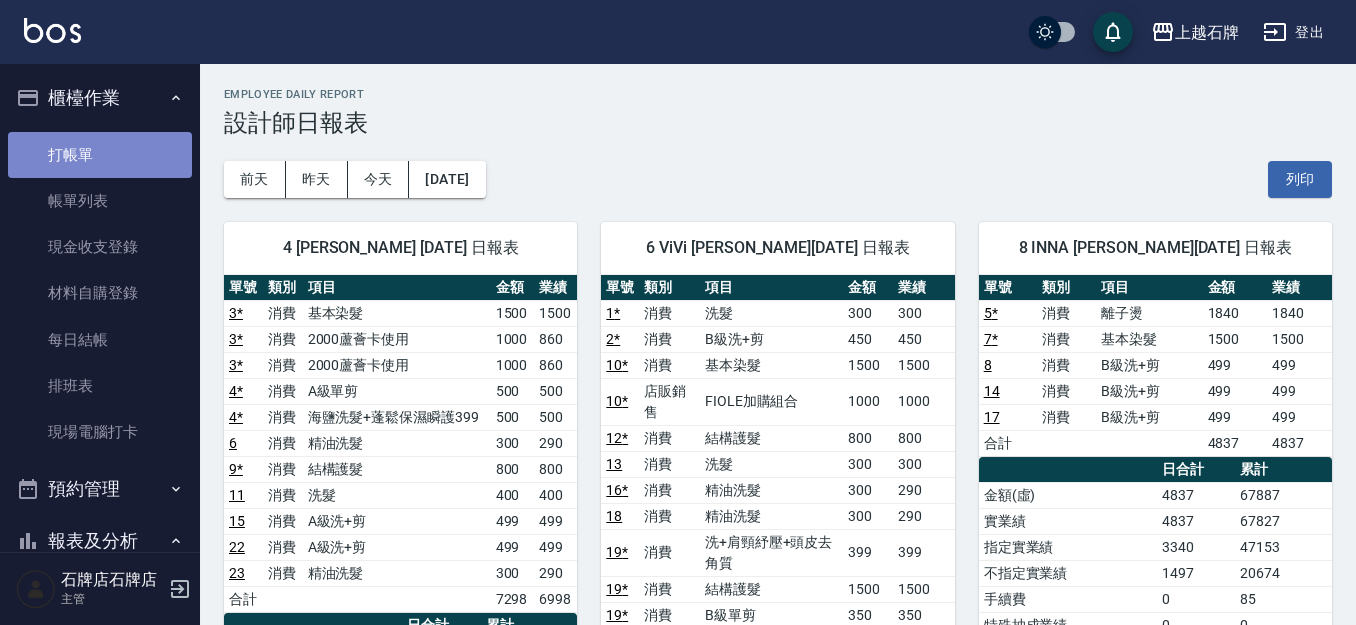
click at [166, 174] on link "打帳單" at bounding box center [100, 155] width 184 height 46
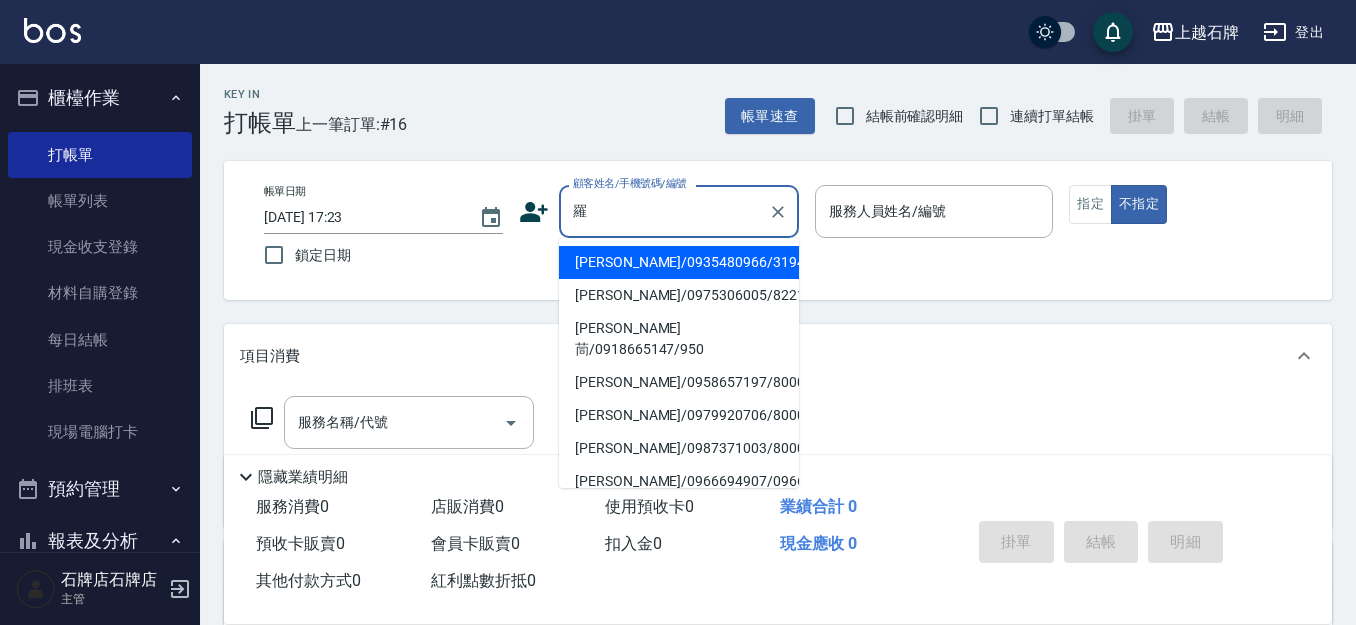
click at [767, 266] on li "[PERSON_NAME]/0935480966/3194" at bounding box center [679, 262] width 240 height 33
type input "[PERSON_NAME]/0935480966/3194"
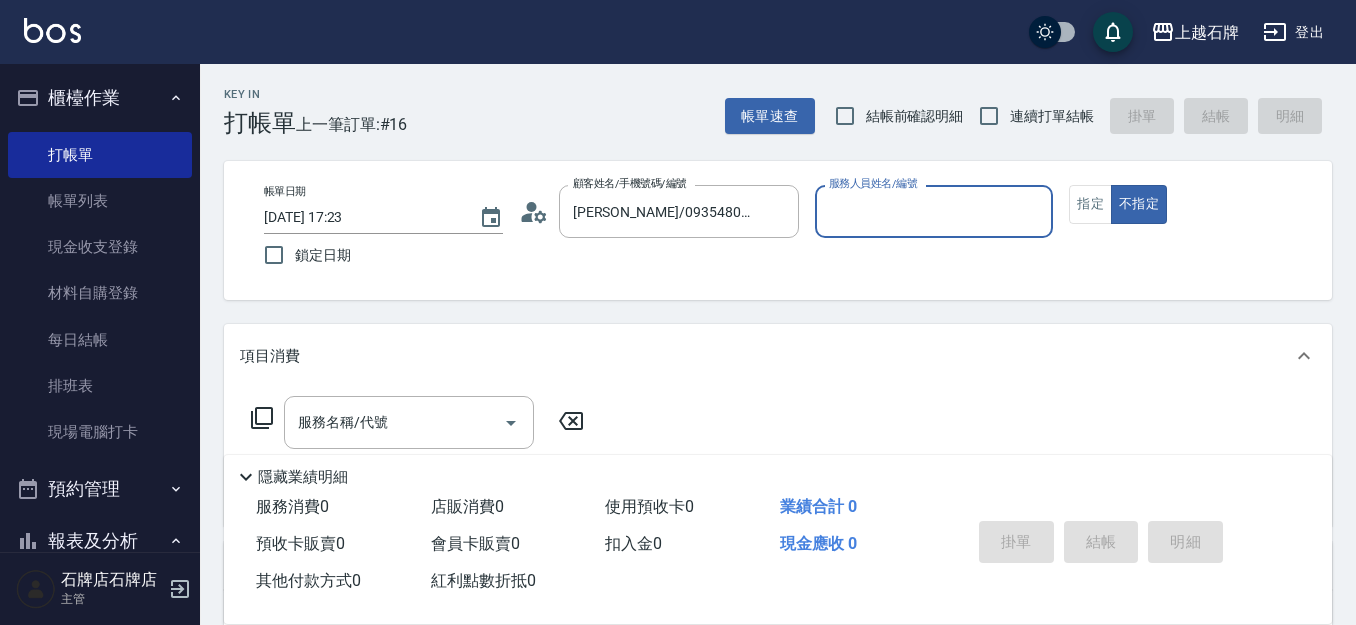
type input "Jk-1"
drag, startPoint x: 1094, startPoint y: 199, endPoint x: 1103, endPoint y: 190, distance: 12.7
click at [1096, 197] on button "指定" at bounding box center [1090, 204] width 43 height 39
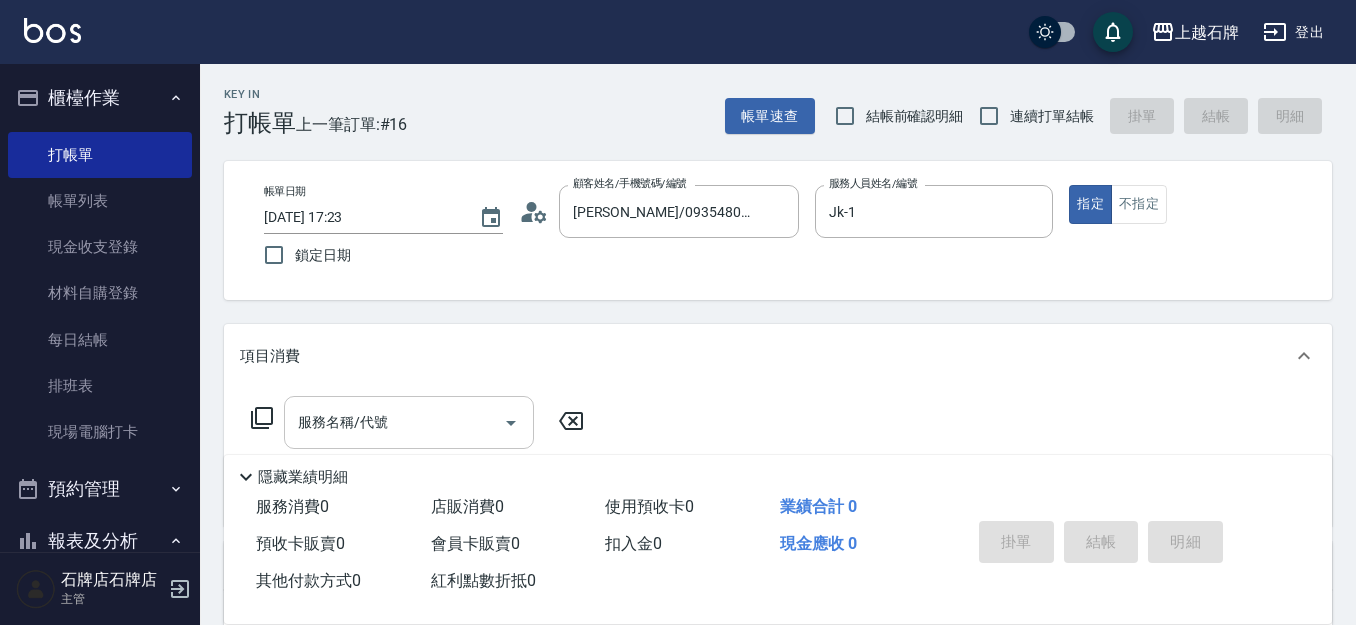
click at [435, 416] on input "服務名稱/代號" at bounding box center [394, 422] width 202 height 35
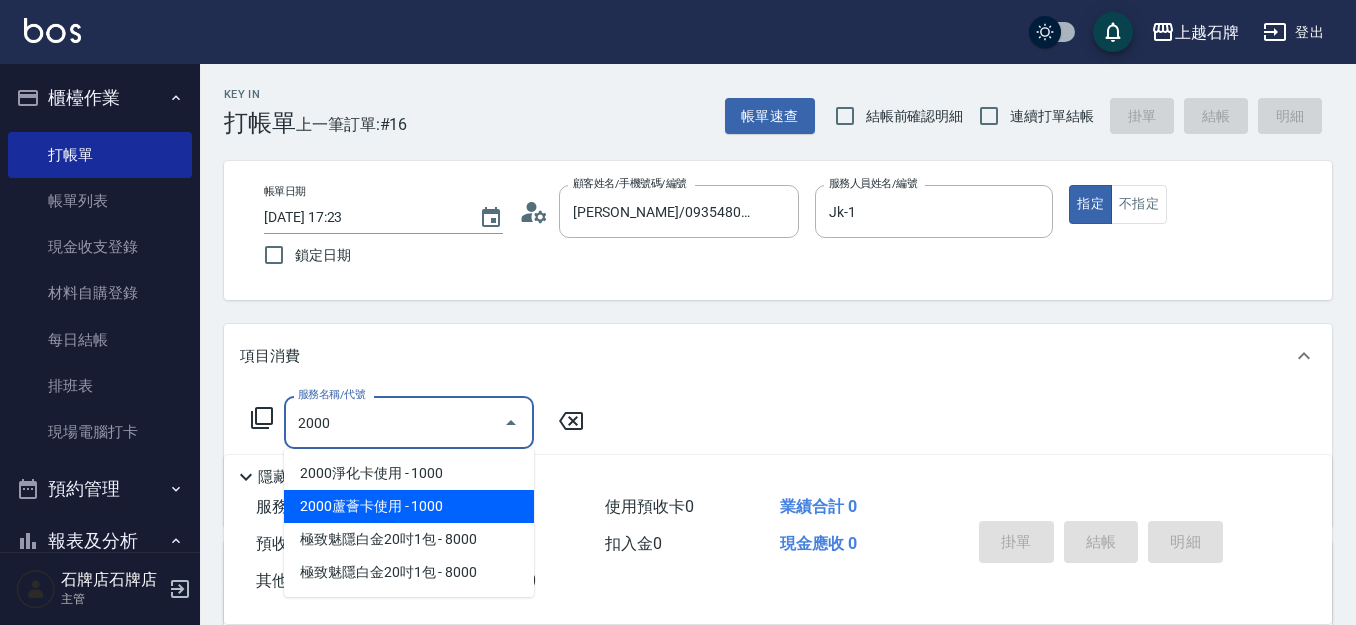
drag, startPoint x: 446, startPoint y: 501, endPoint x: 475, endPoint y: 505, distance: 29.3
click at [448, 501] on span "2000蘆薈卡使用 - 1000" at bounding box center [409, 506] width 250 height 33
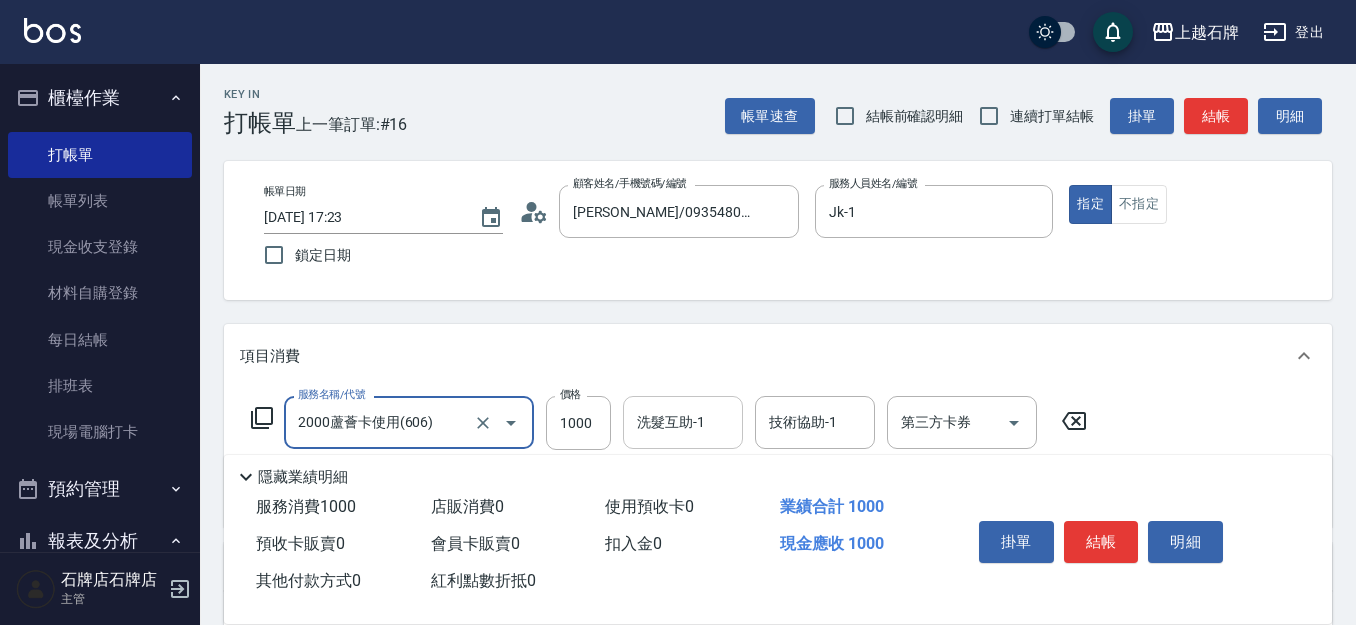
type input "2000蘆薈卡使用(606)"
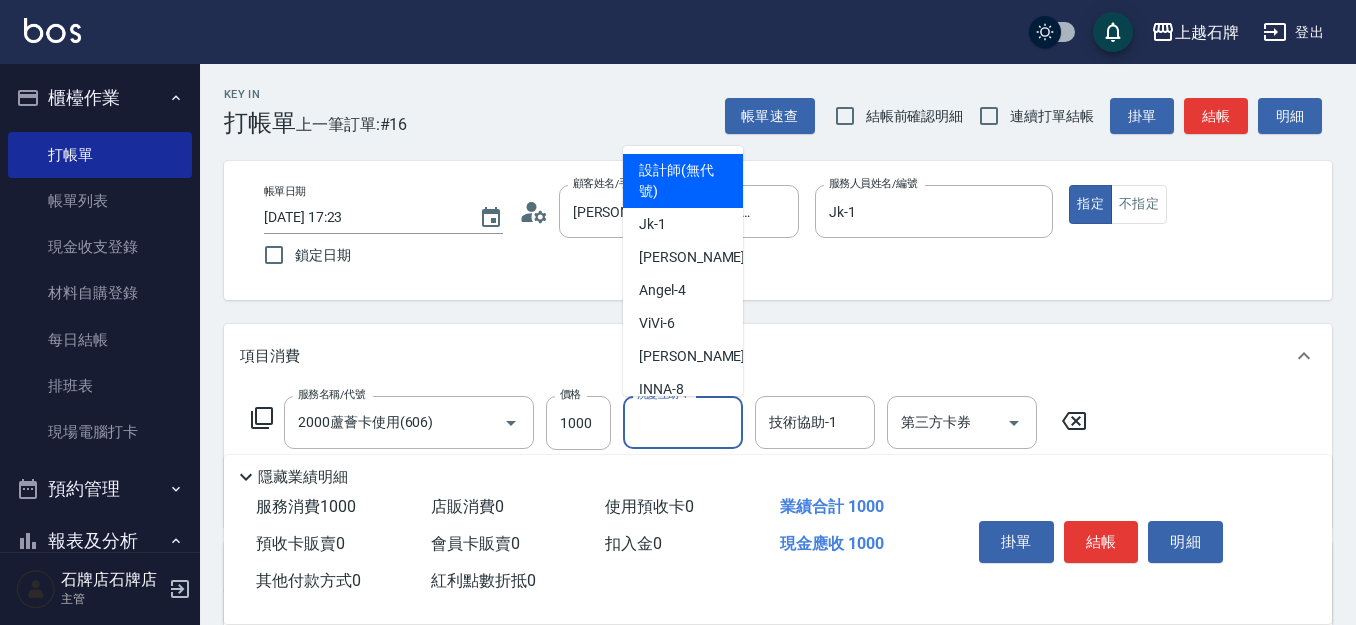
click at [715, 427] on input "洗髮互助-1" at bounding box center [683, 422] width 102 height 35
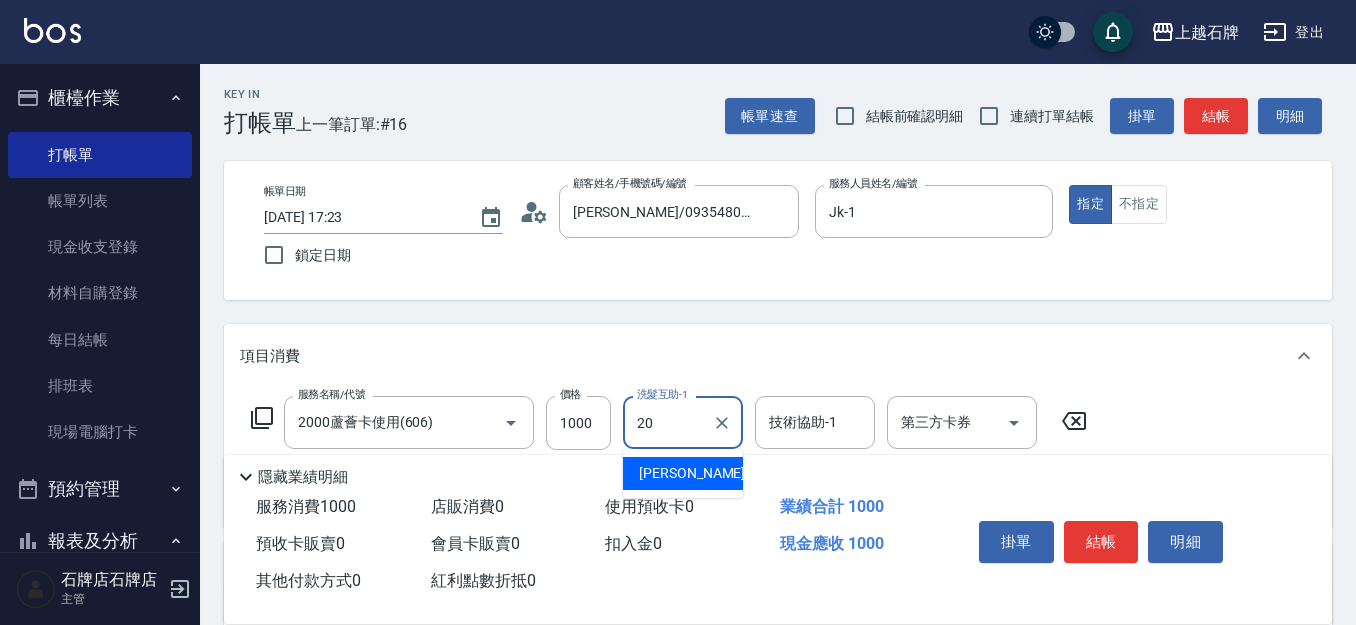
click at [722, 468] on div "[PERSON_NAME] -20" at bounding box center [683, 473] width 120 height 33
type input "[PERSON_NAME]-20"
click at [818, 424] on div "技術協助-1 技術協助-1" at bounding box center [815, 422] width 120 height 53
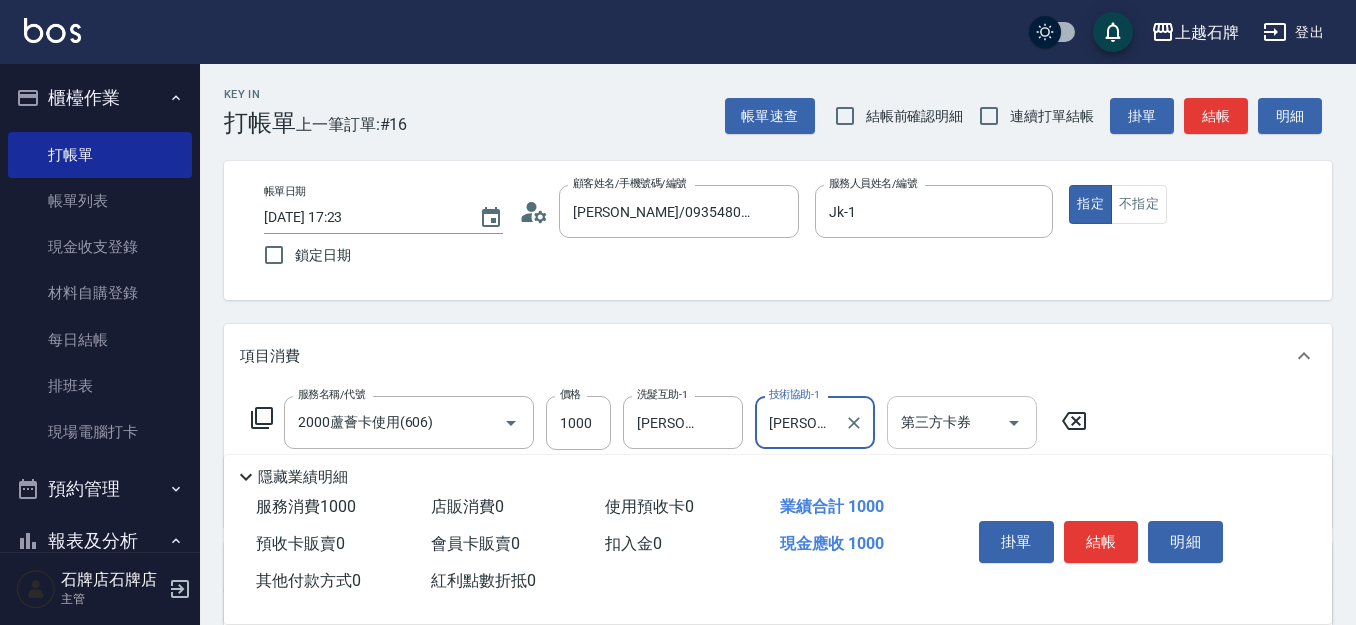
type input "[PERSON_NAME]-20"
click at [954, 423] on div "第三方卡券 第三方卡券" at bounding box center [962, 422] width 150 height 53
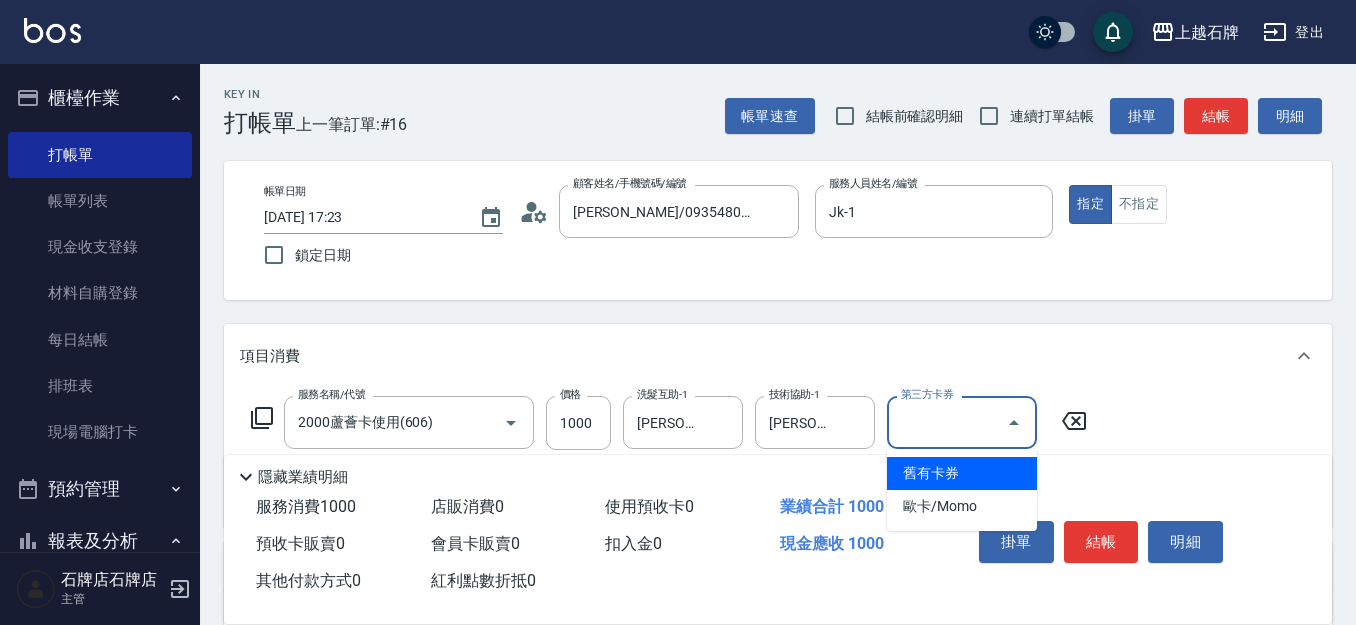
click at [955, 469] on span "舊有卡券" at bounding box center [962, 473] width 150 height 33
type input "舊有卡券"
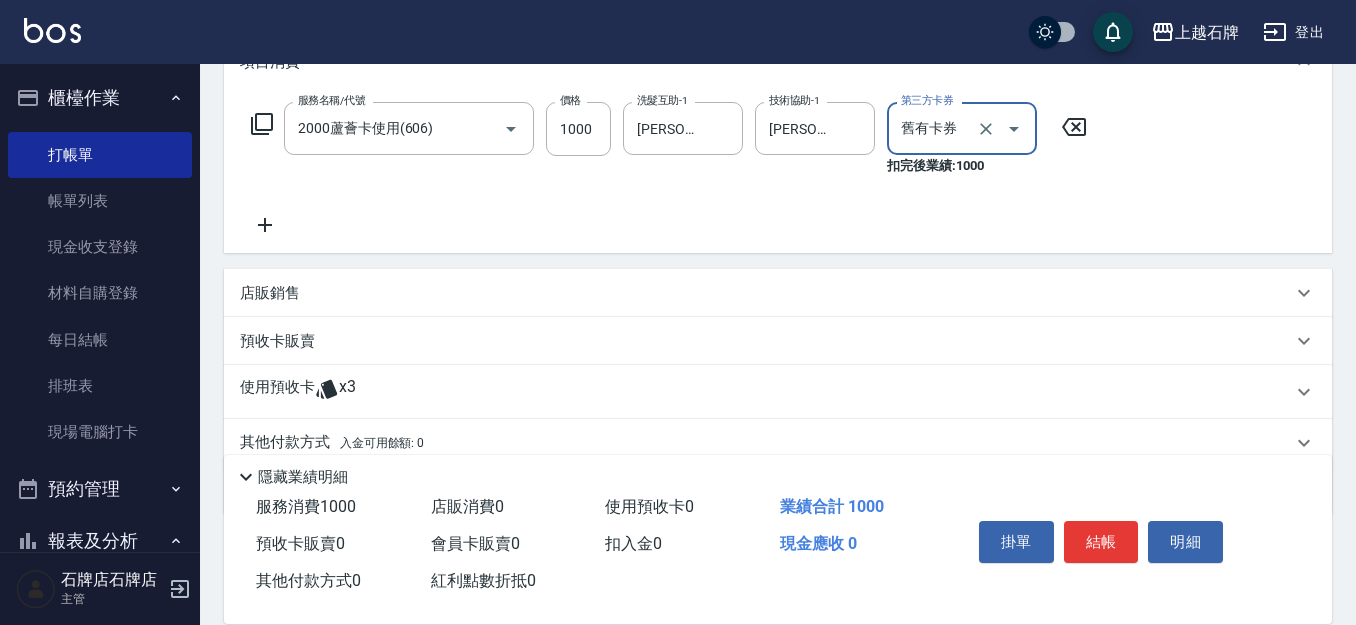
scroll to position [300, 0]
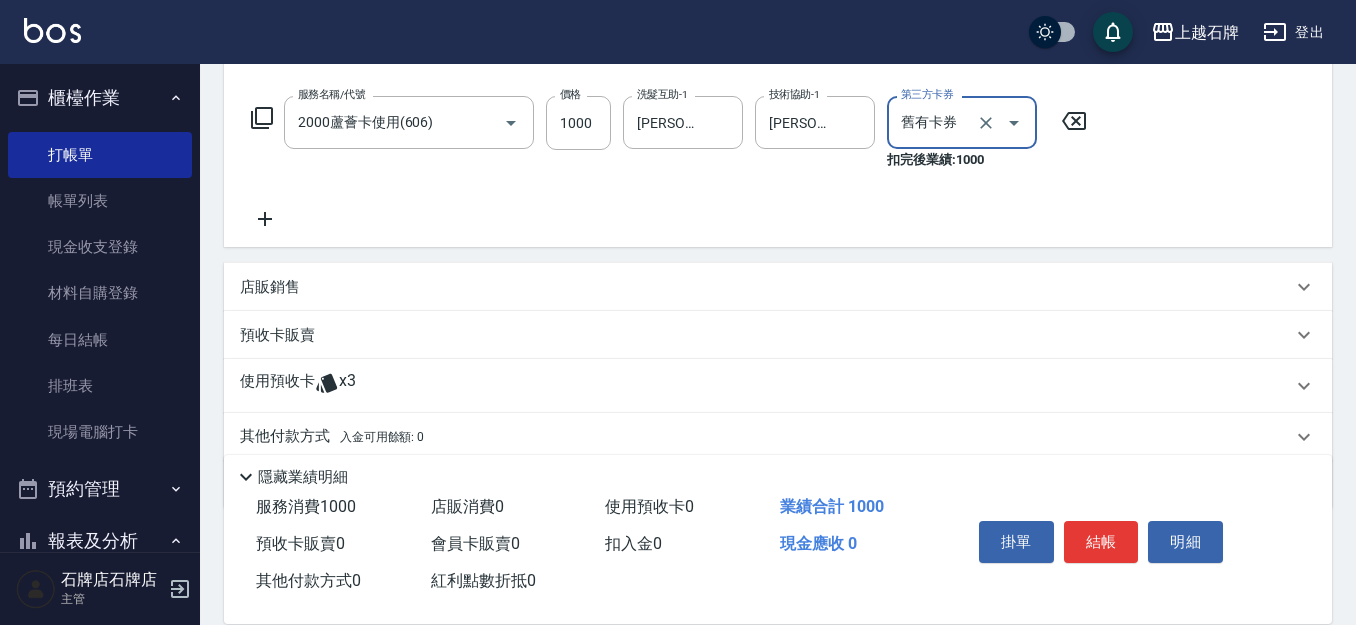
click at [265, 219] on icon at bounding box center [265, 219] width 14 height 14
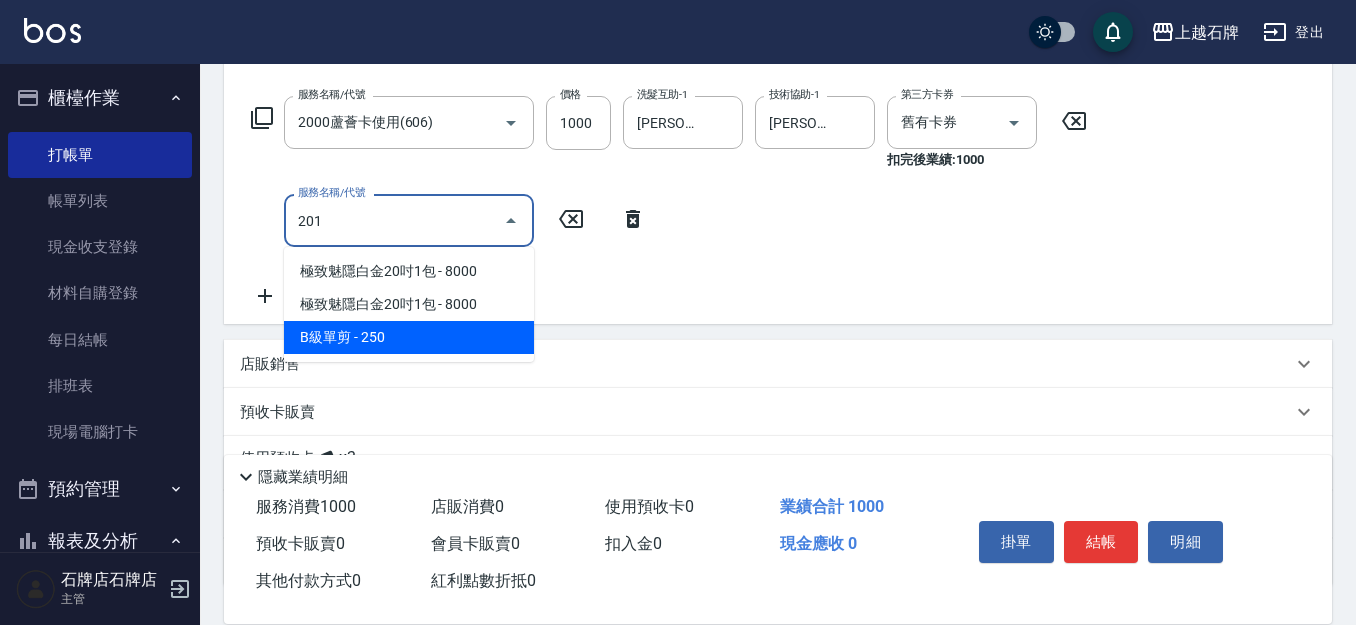
click at [380, 343] on span "B級單剪 - 250" at bounding box center [409, 337] width 250 height 33
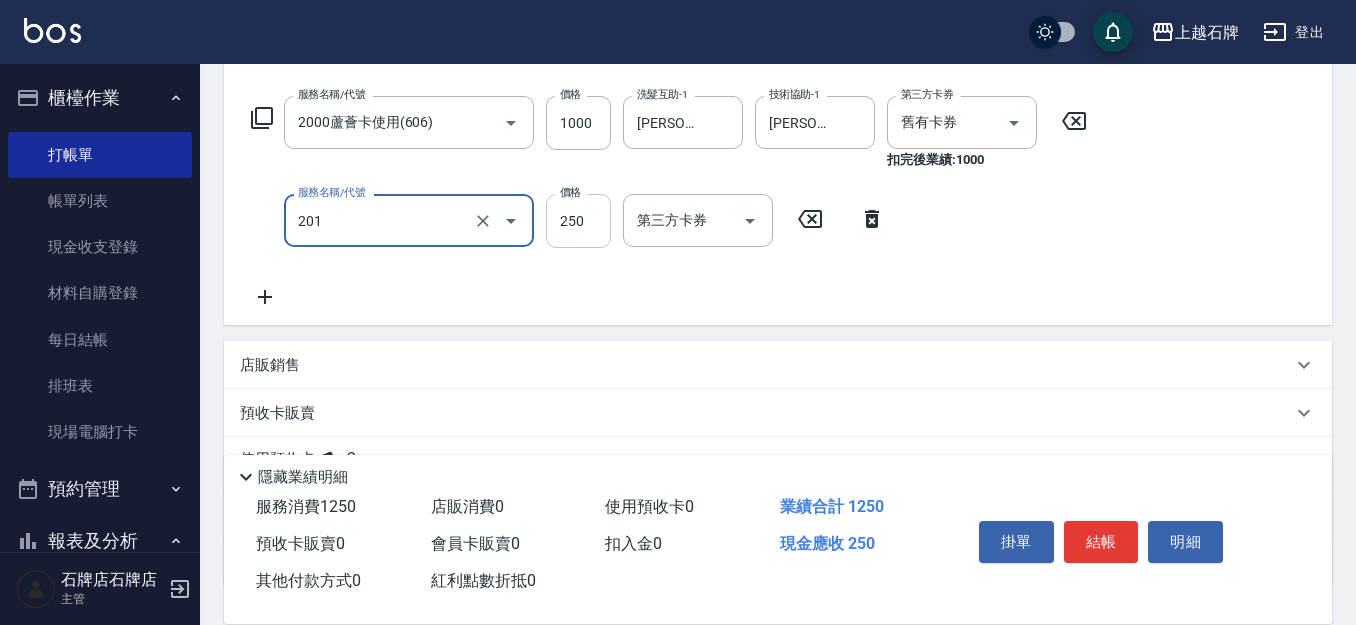
type input "B級單剪(201)"
drag, startPoint x: 585, startPoint y: 232, endPoint x: 611, endPoint y: 234, distance: 26.1
click at [588, 232] on input "250" at bounding box center [578, 221] width 65 height 54
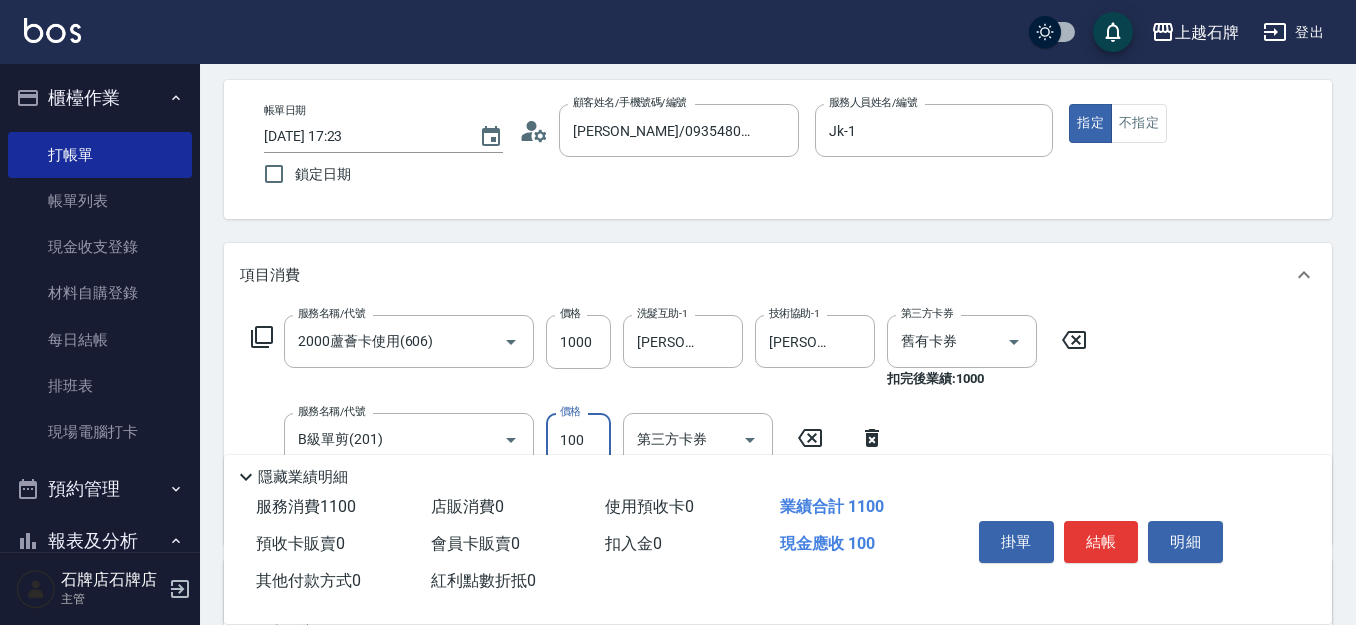
scroll to position [0, 0]
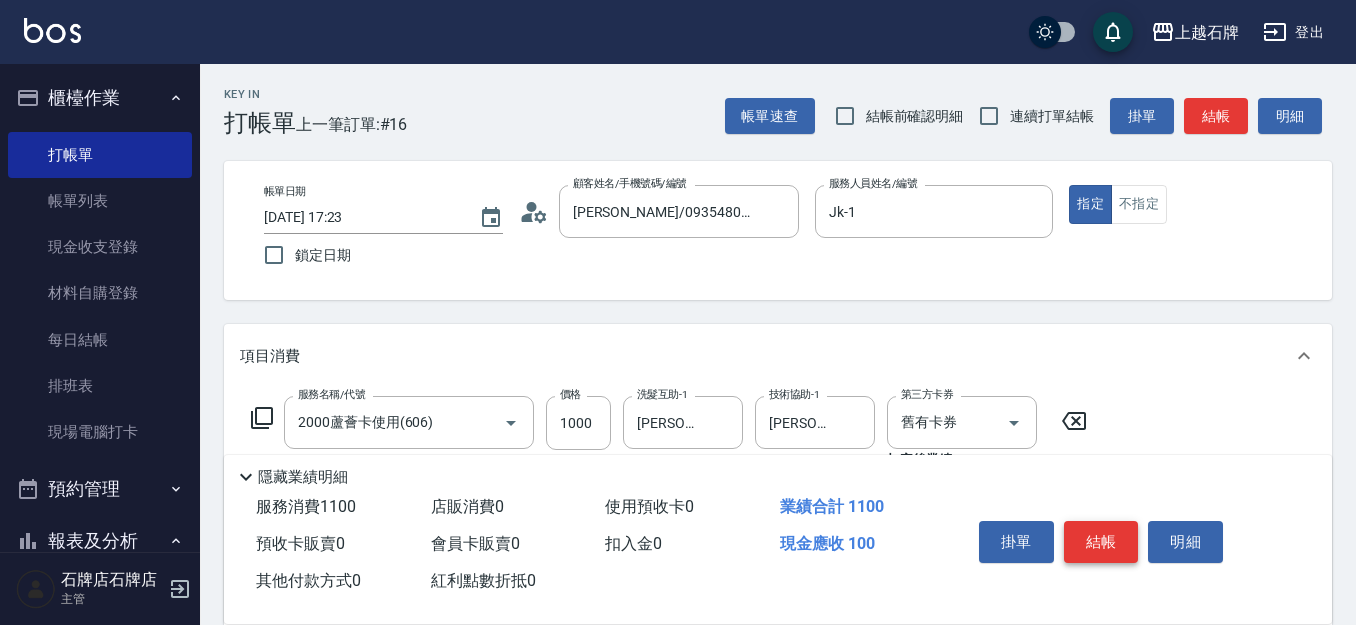
type input "100"
click at [1109, 549] on button "結帳" at bounding box center [1101, 542] width 75 height 42
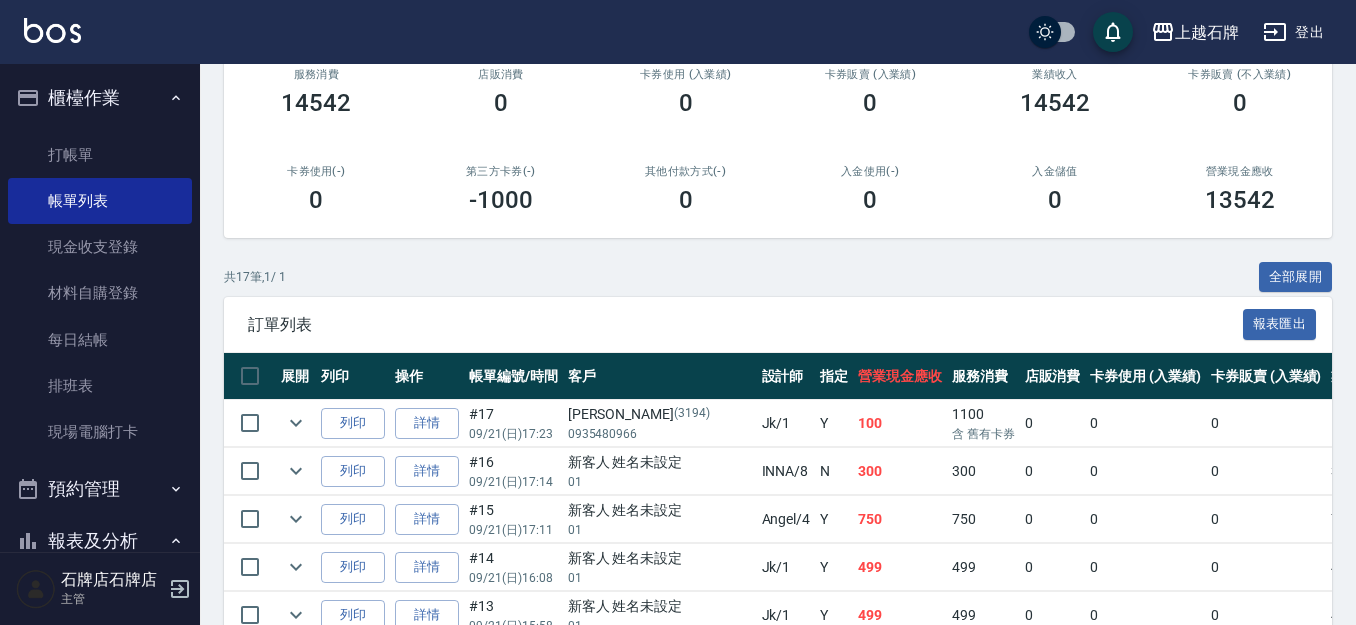
scroll to position [300, 0]
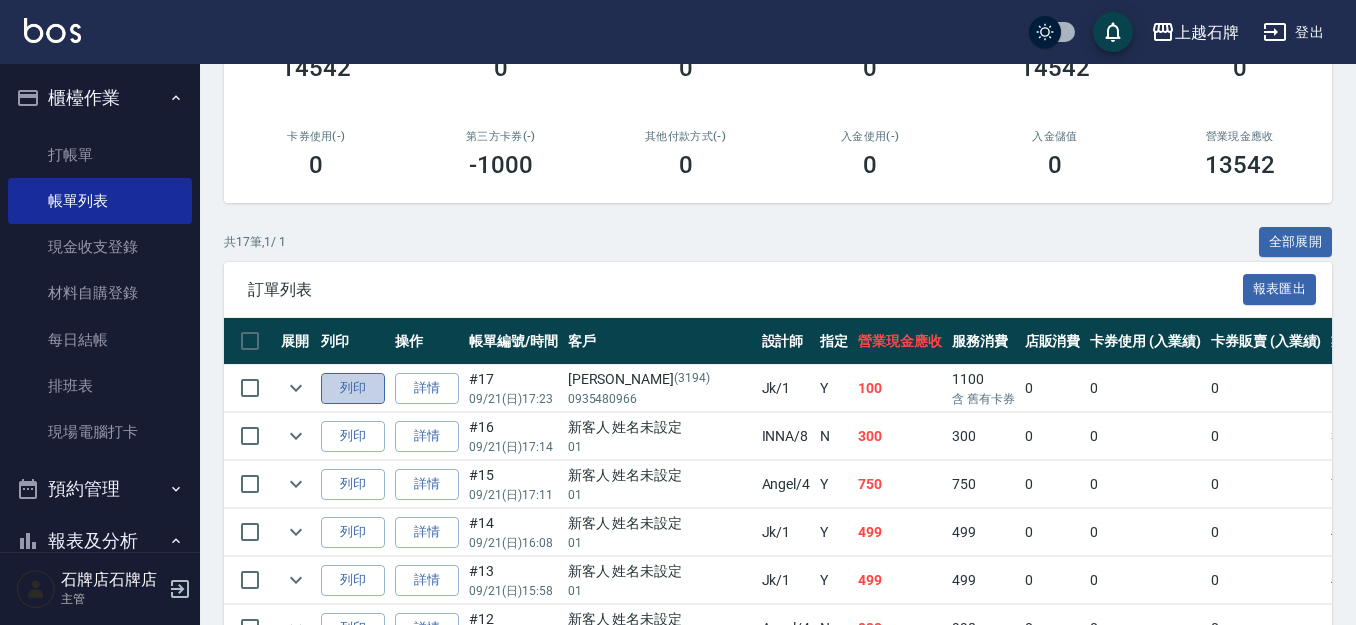
click at [368, 381] on button "列印" at bounding box center [353, 388] width 64 height 31
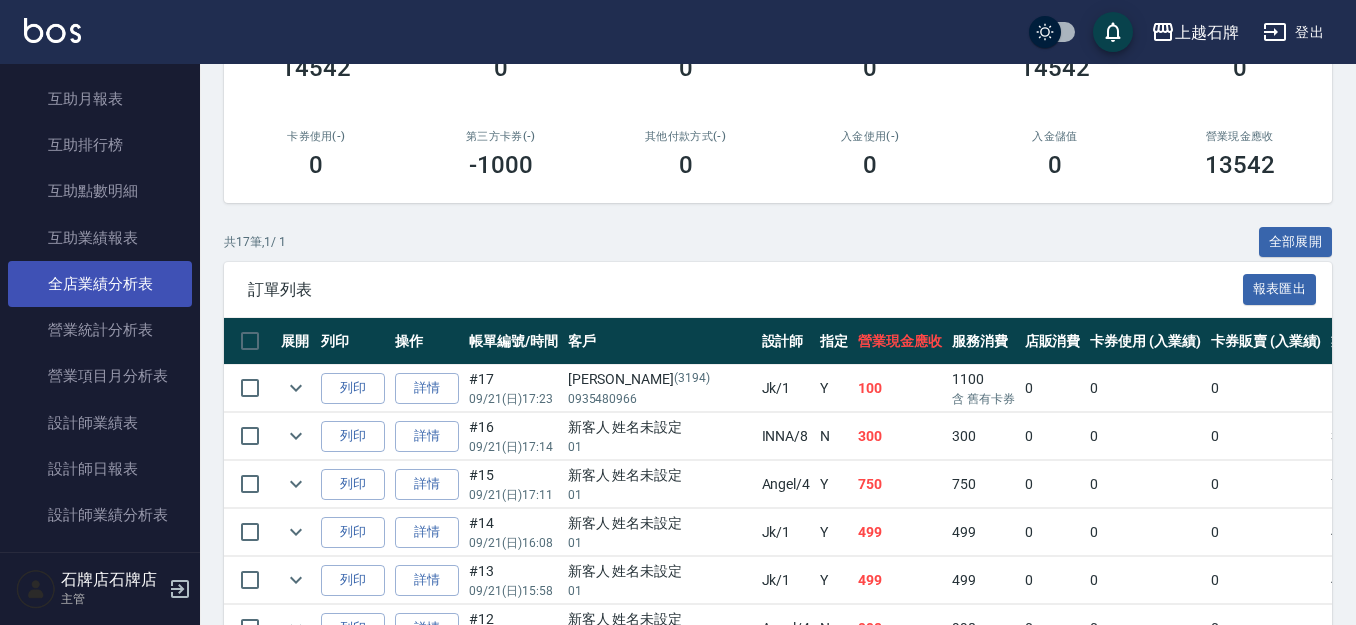
scroll to position [800, 0]
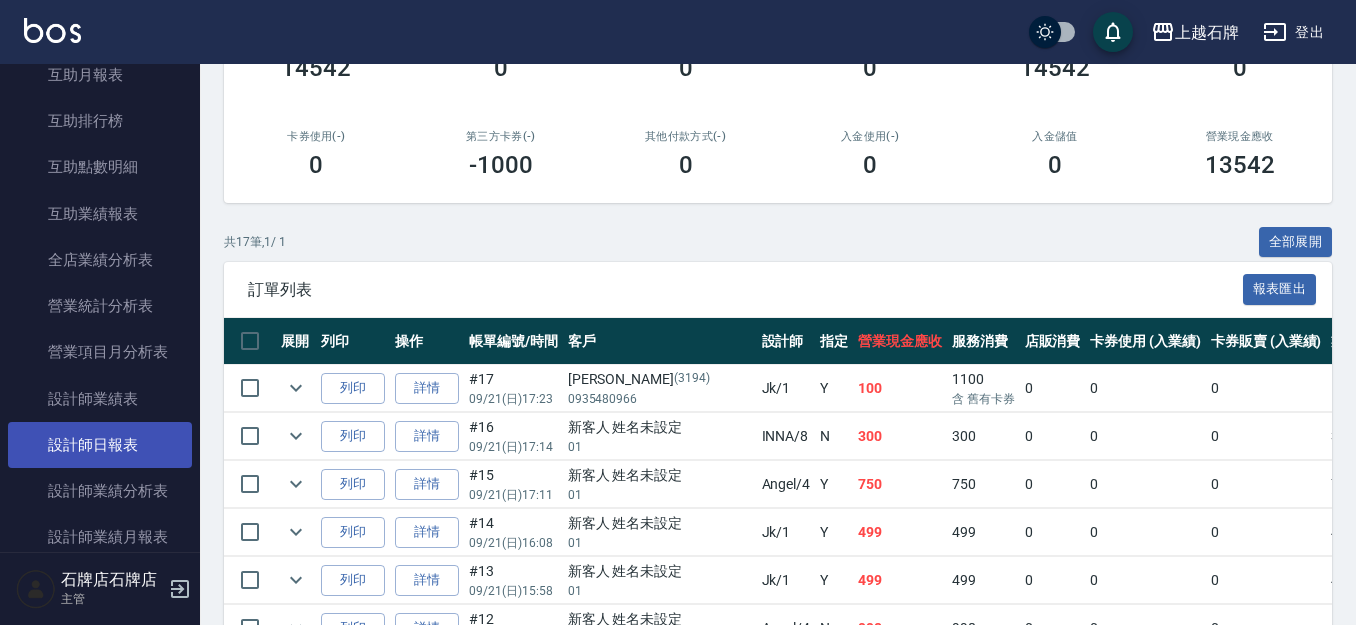
click at [133, 429] on link "設計師日報表" at bounding box center [100, 445] width 184 height 46
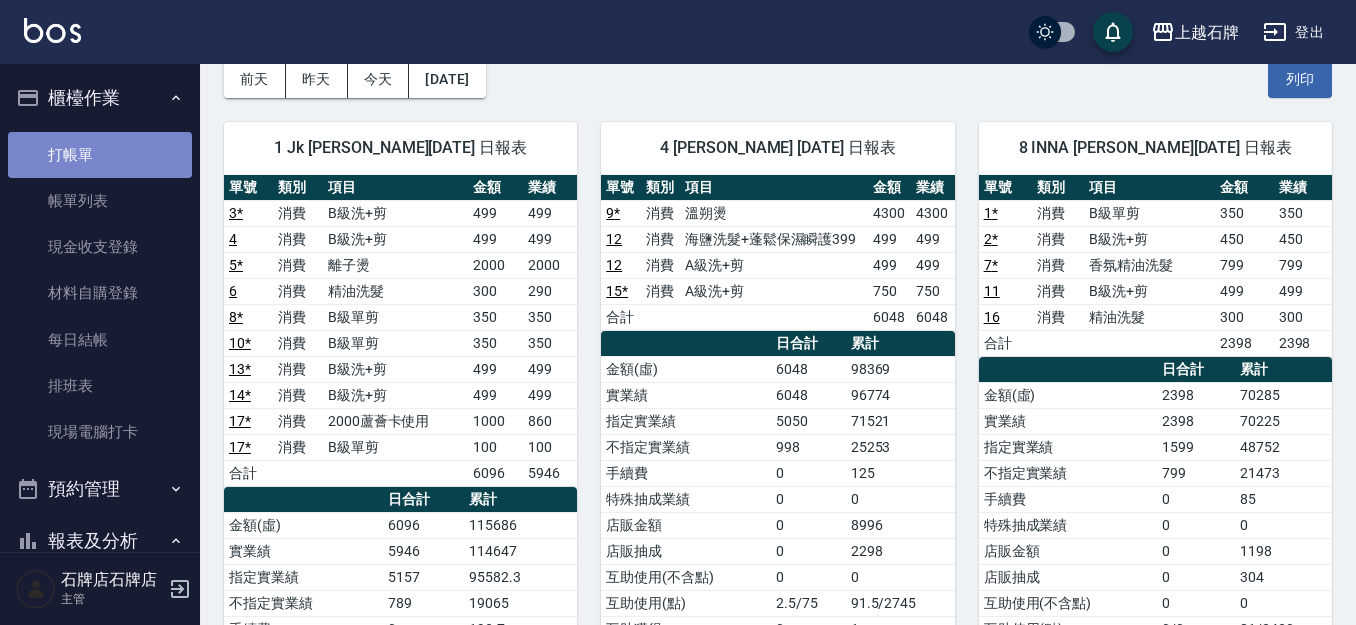
click at [110, 136] on link "打帳單" at bounding box center [100, 155] width 184 height 46
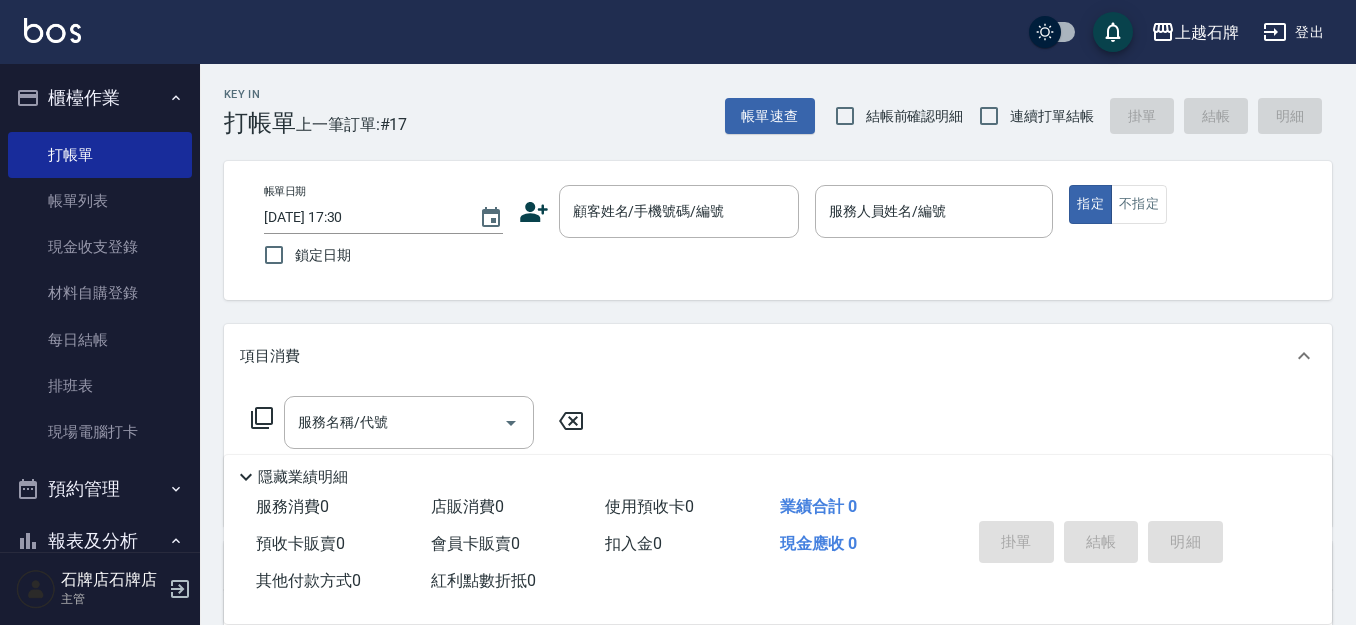
drag, startPoint x: 630, startPoint y: 130, endPoint x: 614, endPoint y: 107, distance: 28.0
click at [629, 130] on div "Key In 打帳單 上一筆訂單:#17 帳單速查 結帳前確認明細 連續打單結帳 掛單 結帳 明細" at bounding box center [766, 100] width 1132 height 73
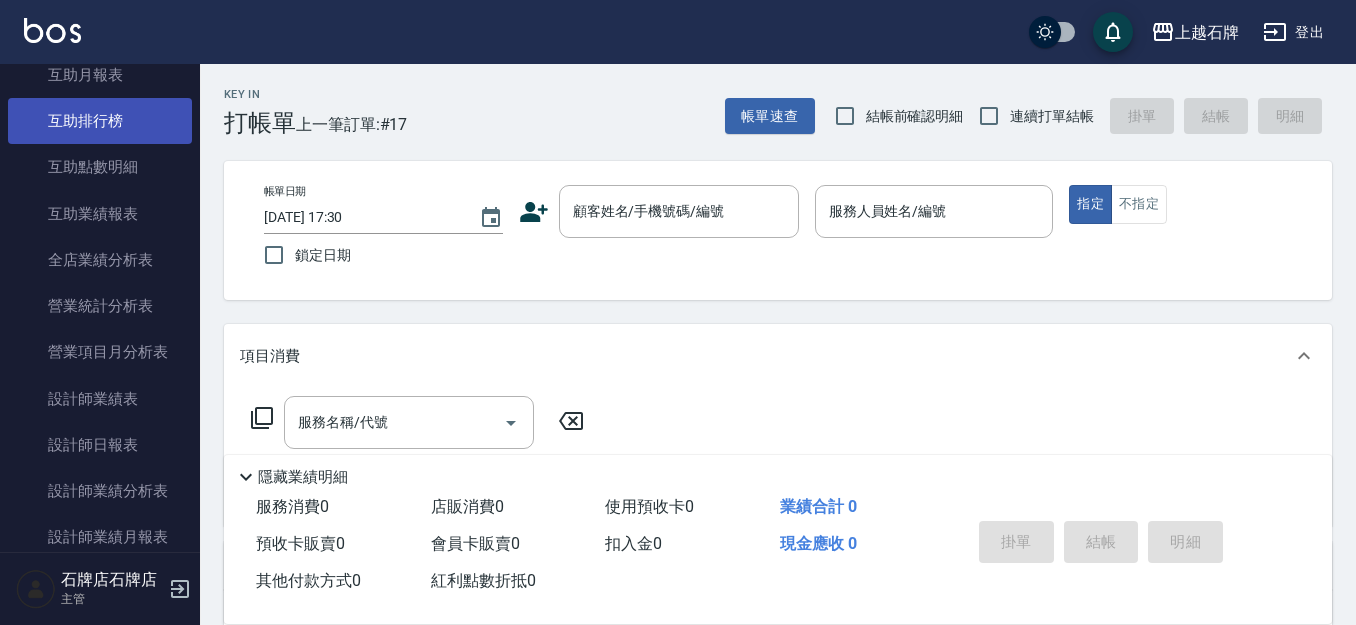
scroll to position [900, 0]
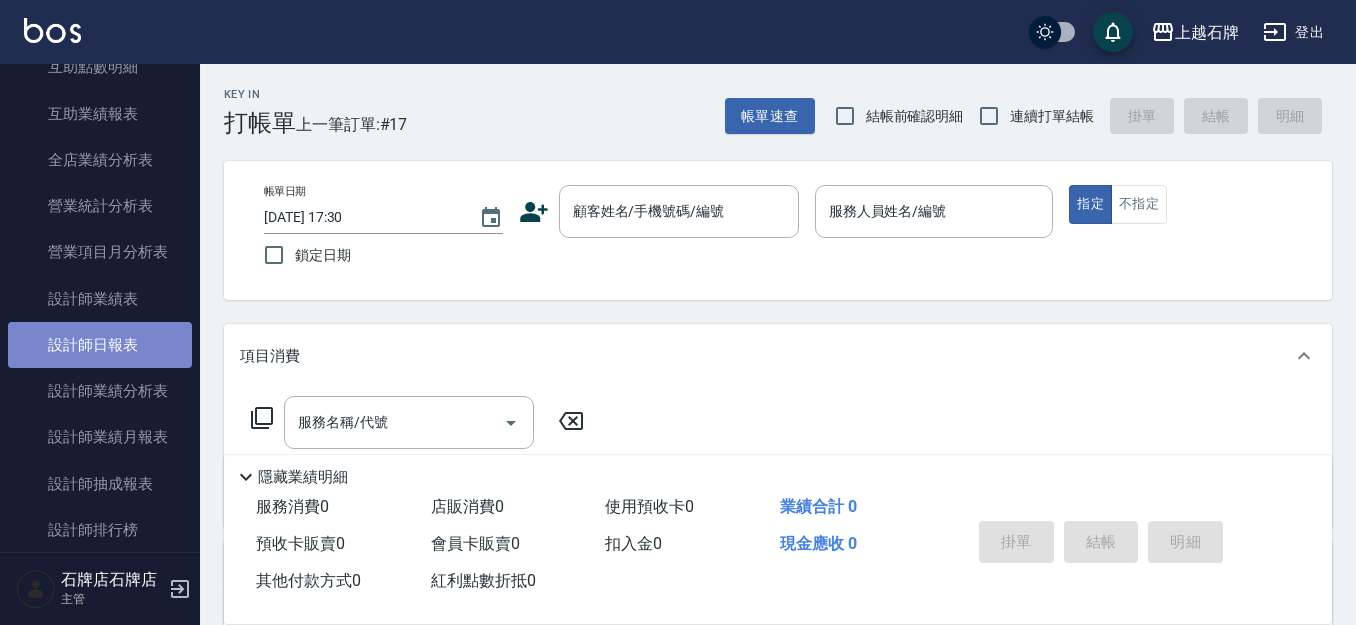
click at [116, 328] on link "設計師日報表" at bounding box center [100, 345] width 184 height 46
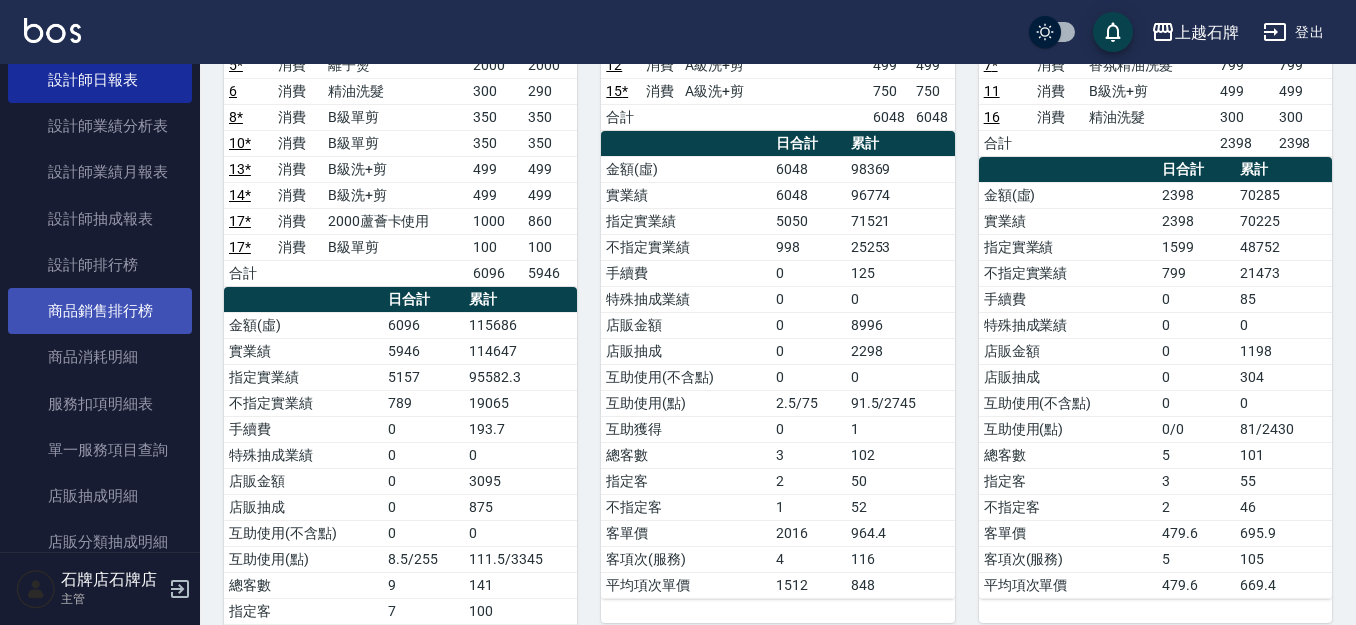
scroll to position [1200, 0]
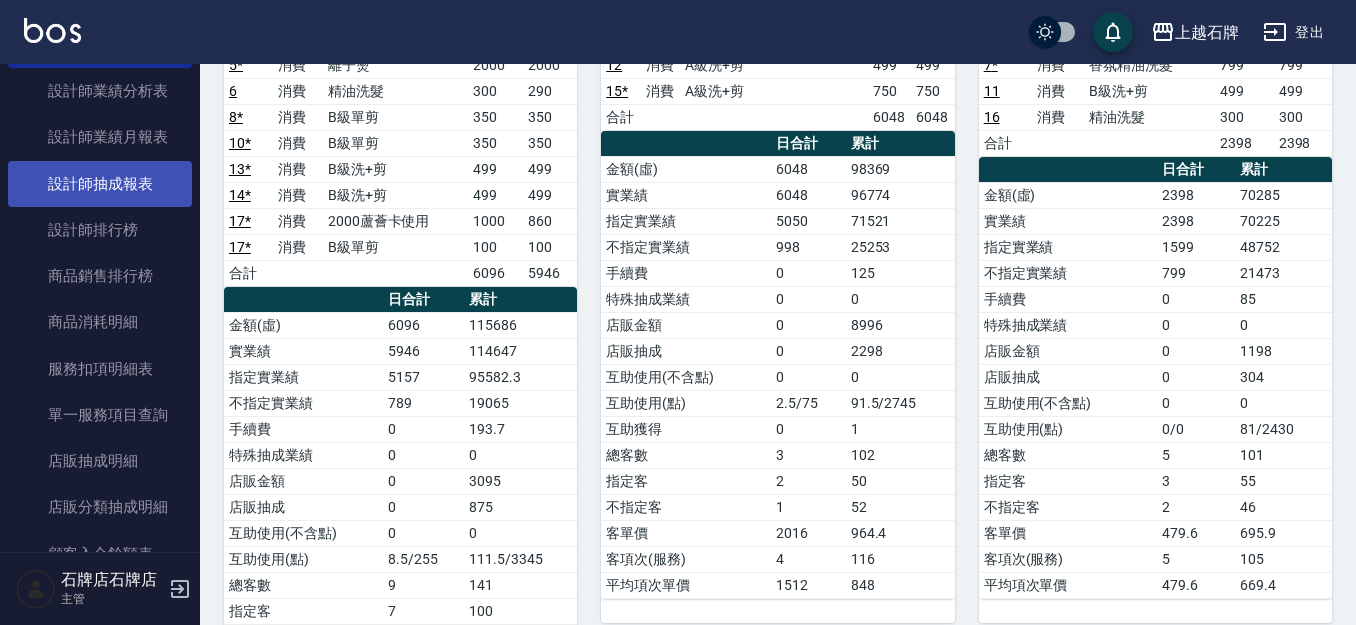
click at [145, 167] on link "設計師抽成報表" at bounding box center [100, 184] width 184 height 46
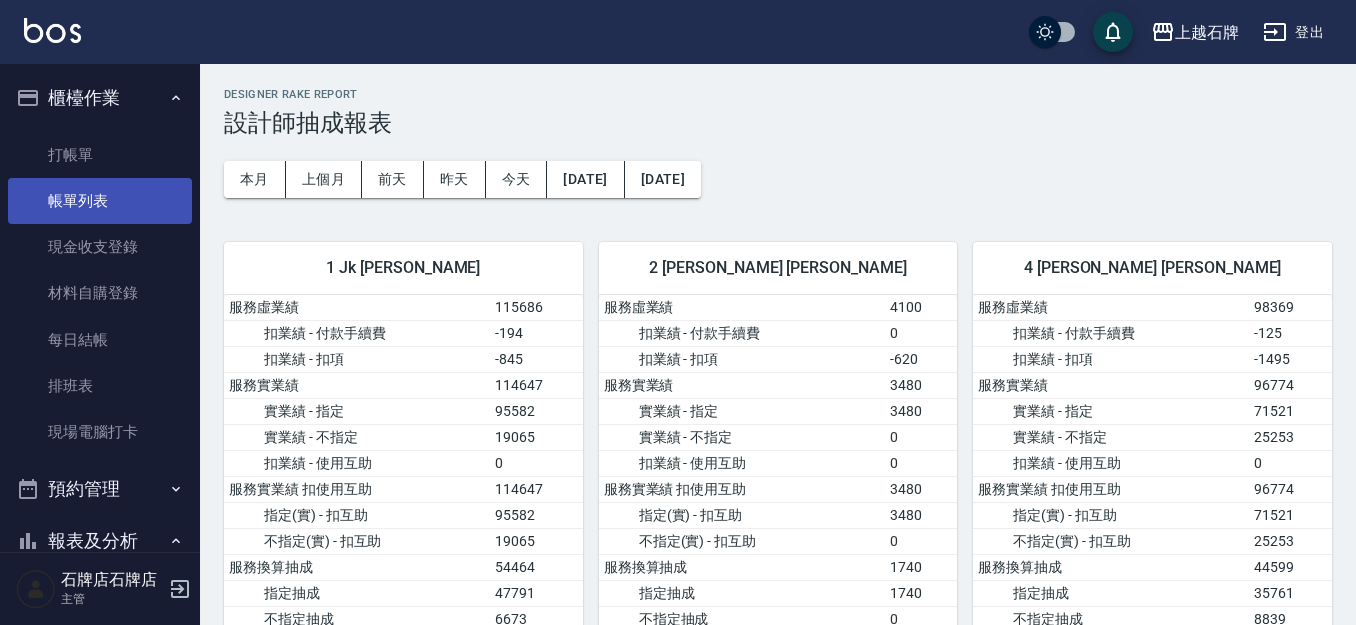
click at [33, 178] on link "帳單列表" at bounding box center [100, 201] width 184 height 46
click at [61, 162] on link "打帳單" at bounding box center [100, 155] width 184 height 46
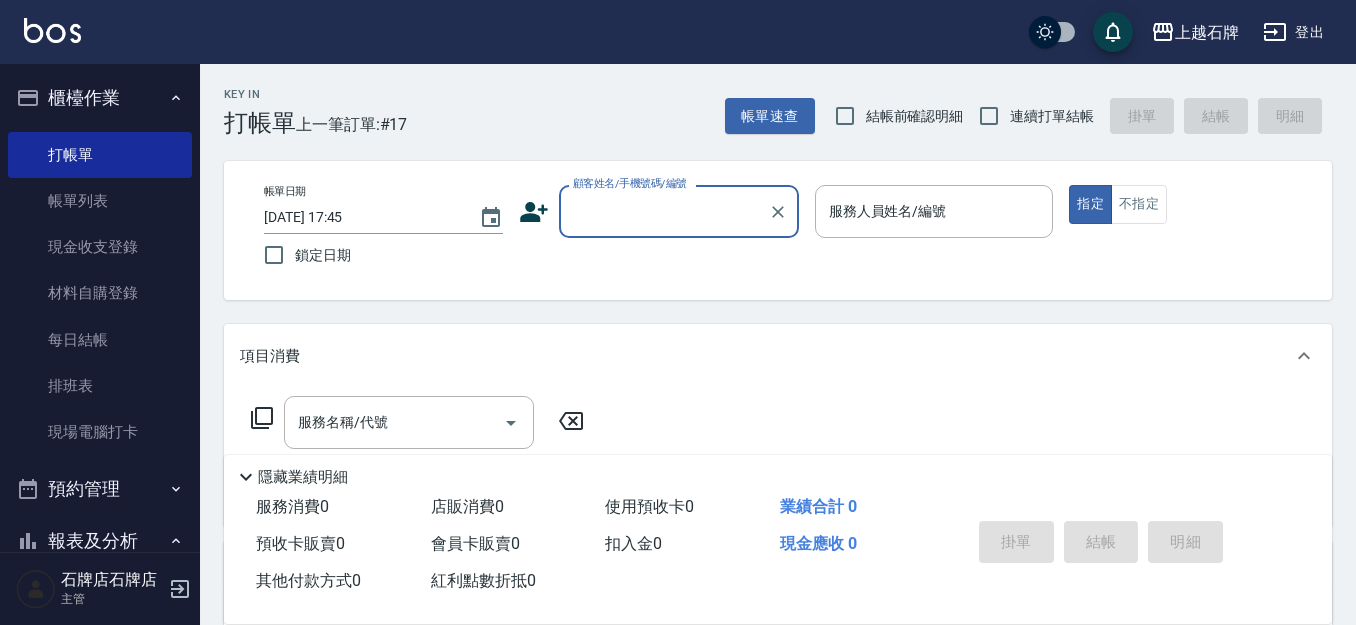
click at [495, 81] on div "Key In 打帳單 上一筆訂單:#17 帳單速查 結帳前確認明細 連續打單結帳 掛單 結帳 明細" at bounding box center [766, 100] width 1132 height 73
